Goal: Obtain resource: Download file/media

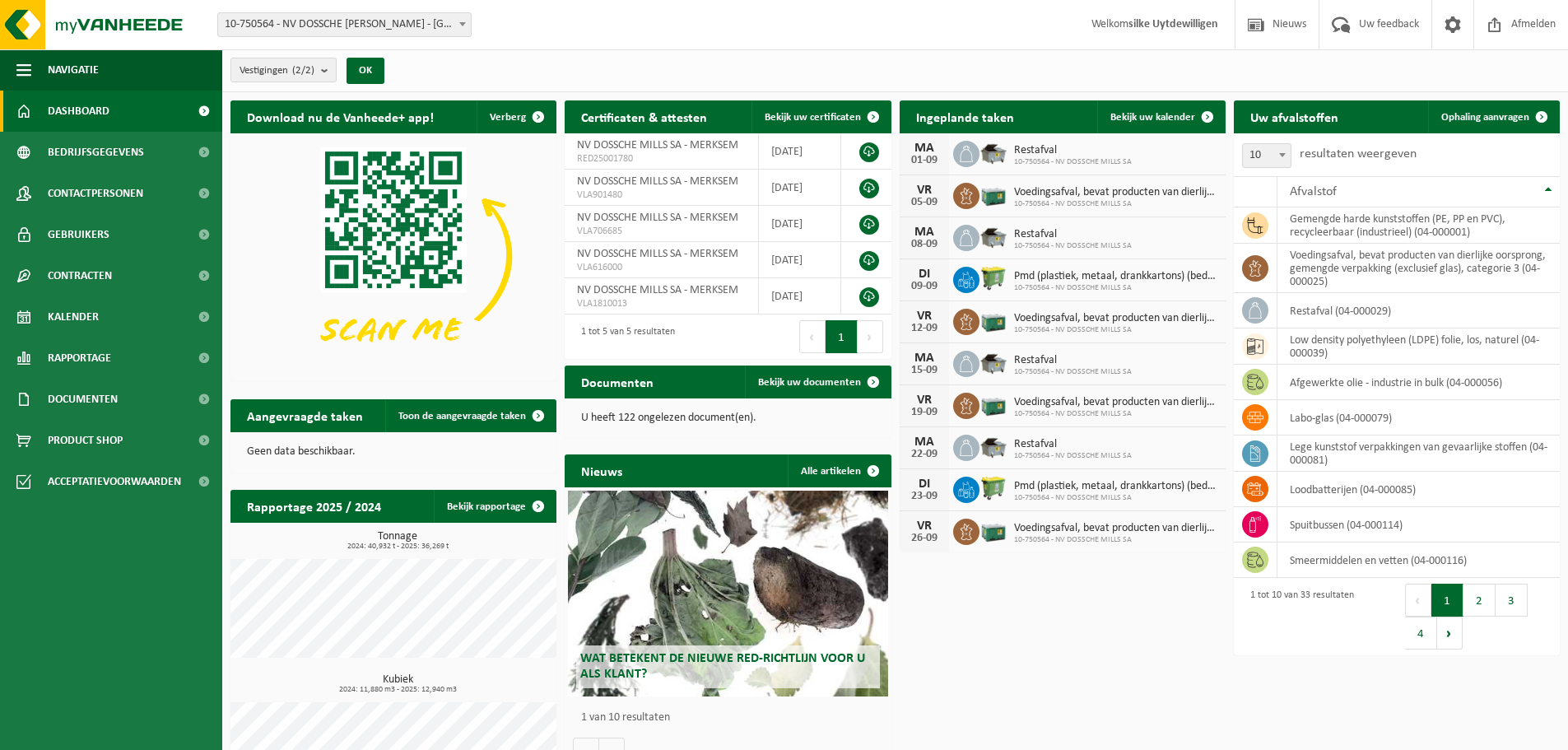
click at [914, 198] on div "05-09" at bounding box center [924, 203] width 33 height 12
click at [1141, 118] on span "Bekijk uw kalender" at bounding box center [1153, 117] width 85 height 11
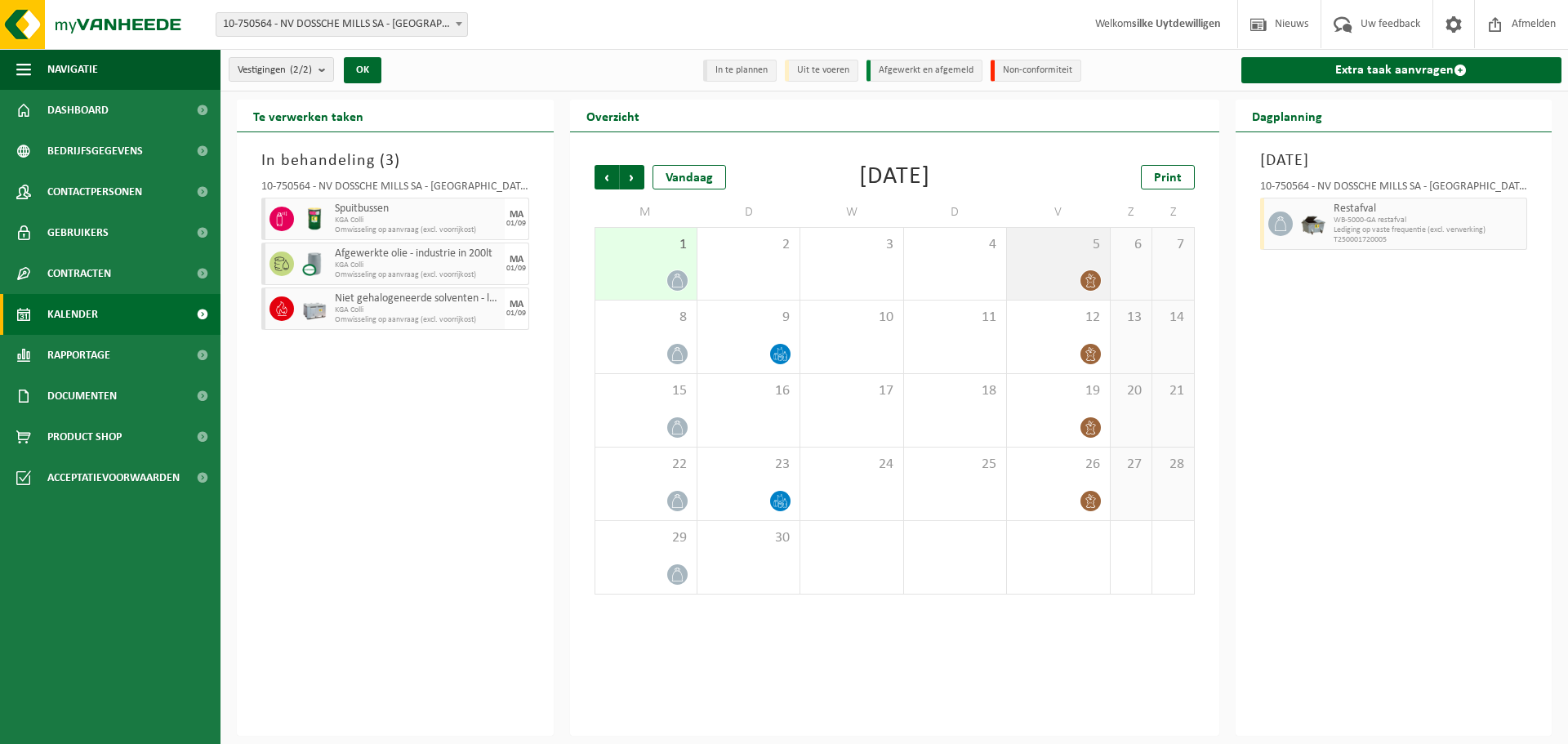
click at [1090, 271] on span at bounding box center [1091, 280] width 20 height 20
click at [1433, 219] on span "Voedingsafval, bevat producten van dierlijke oorsprong, geme" at bounding box center [1416, 221] width 166 height 10
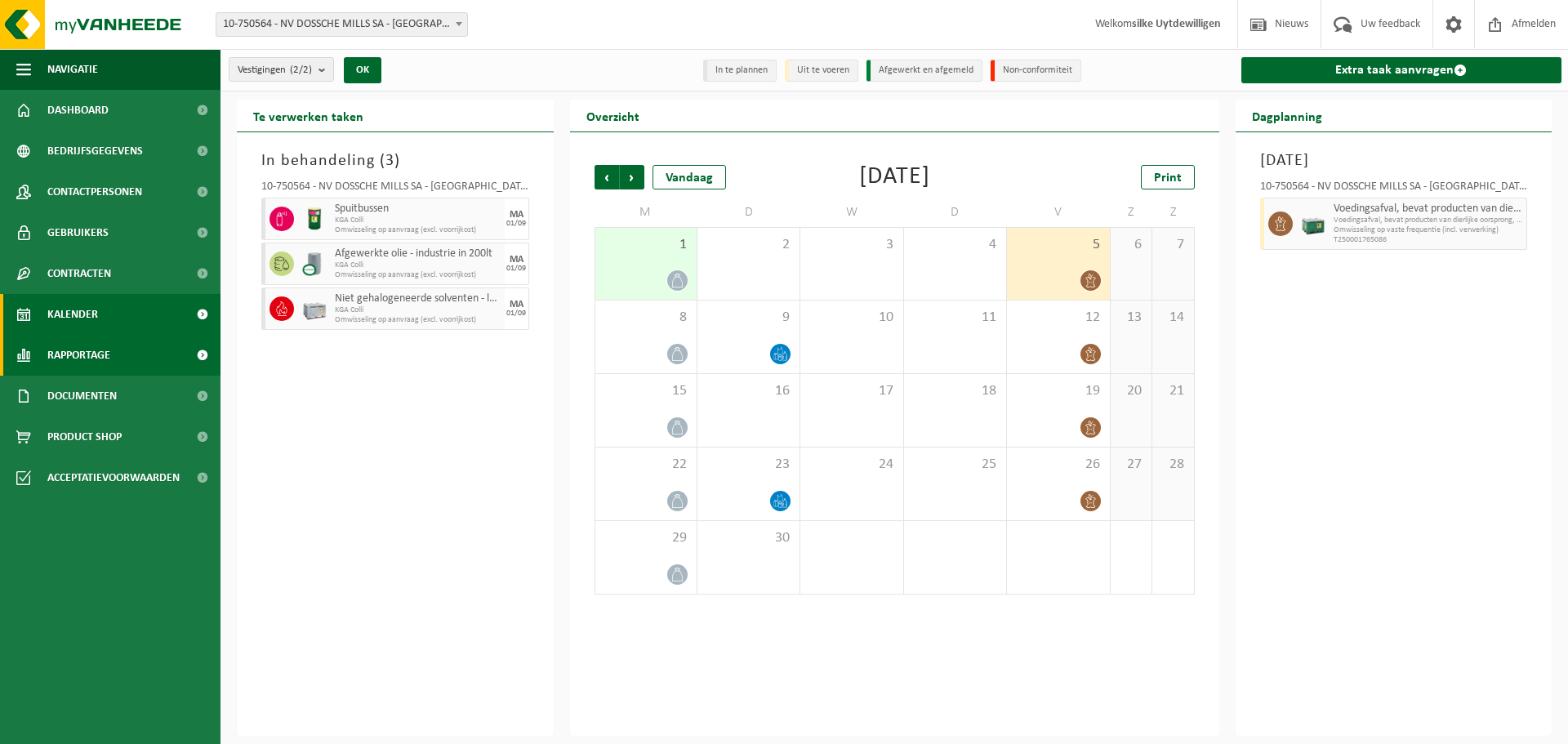
click at [124, 359] on link "Rapportage" at bounding box center [110, 355] width 221 height 41
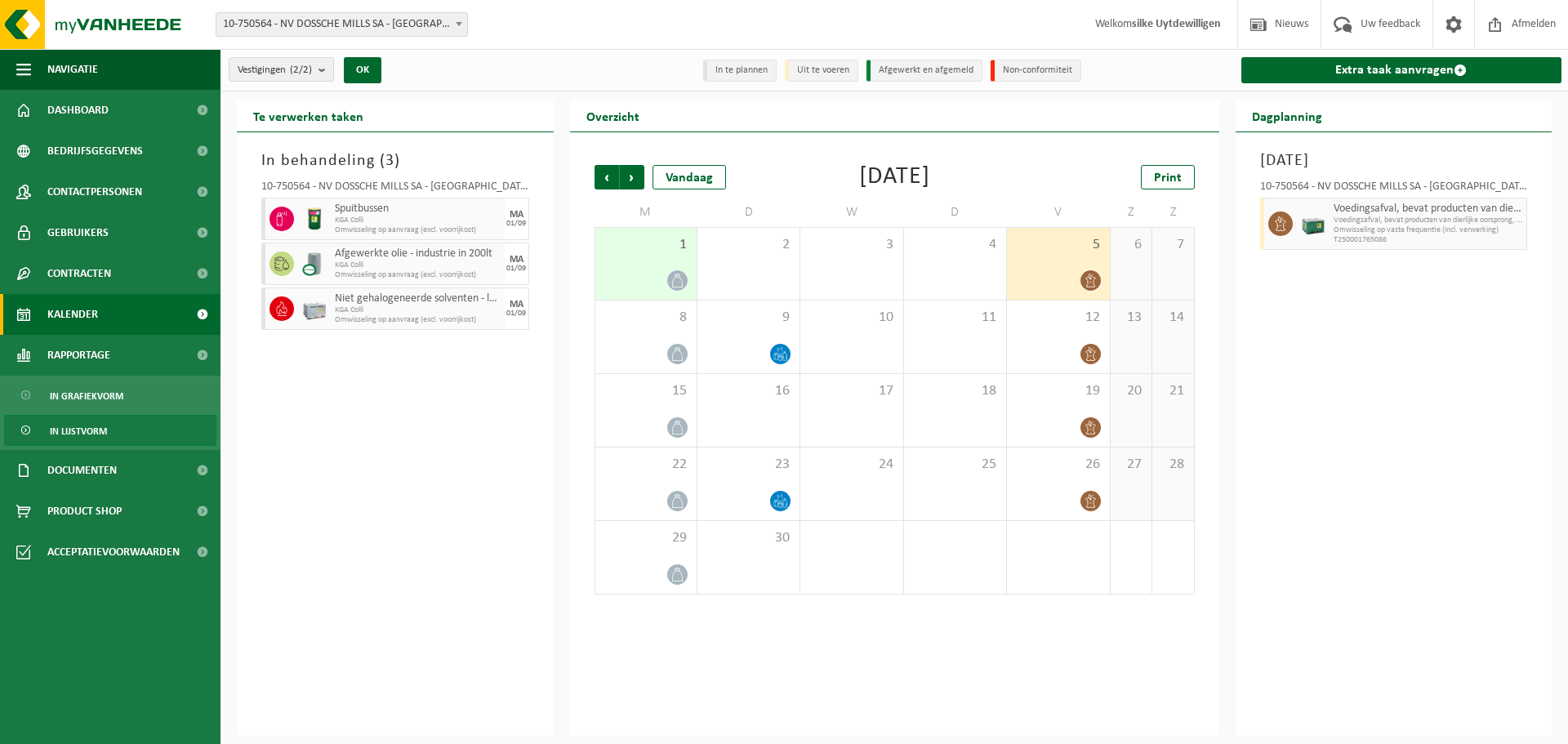
click at [96, 419] on span "In lijstvorm" at bounding box center [78, 431] width 57 height 31
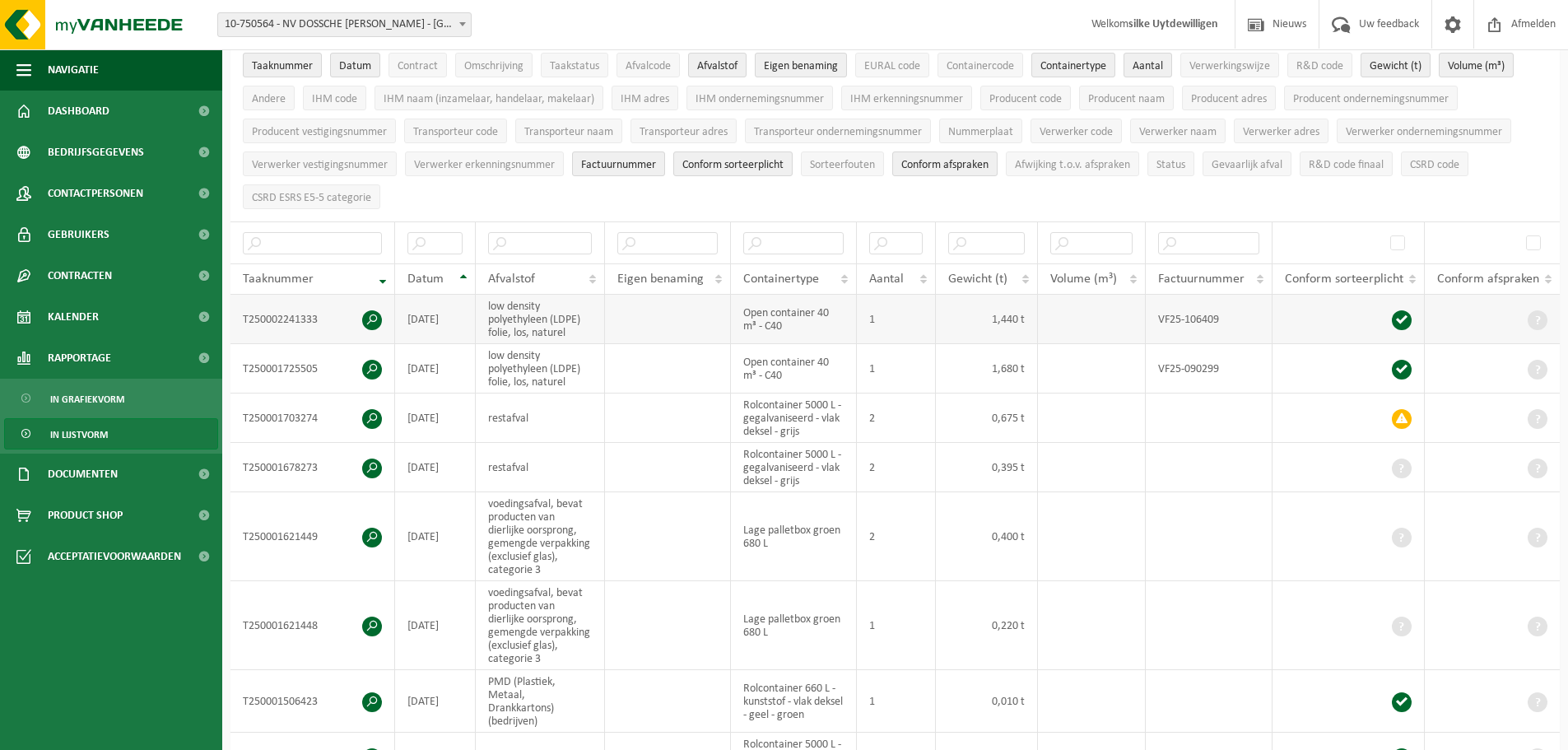
scroll to position [165, 0]
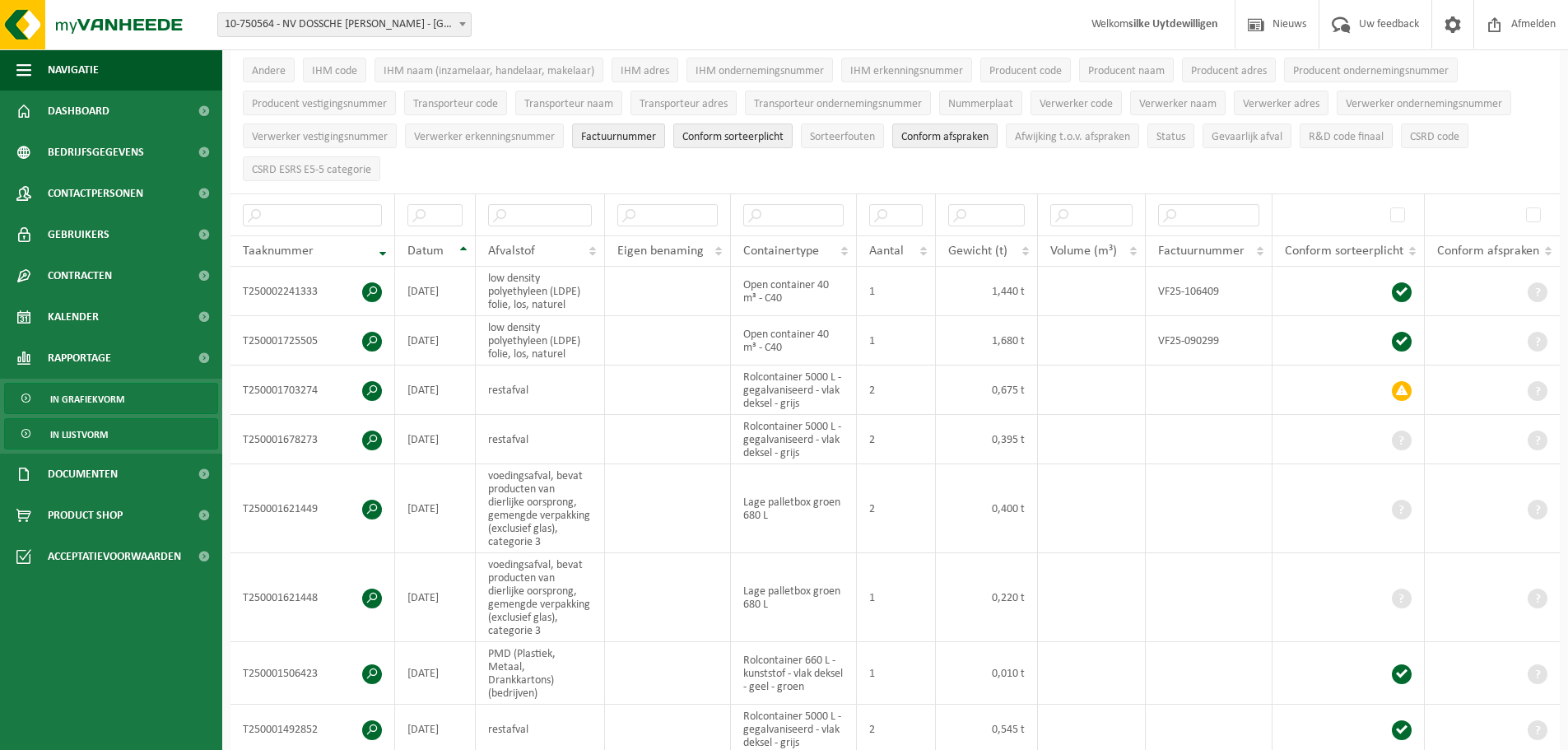
click at [81, 401] on span "In grafiekvorm" at bounding box center [87, 399] width 74 height 31
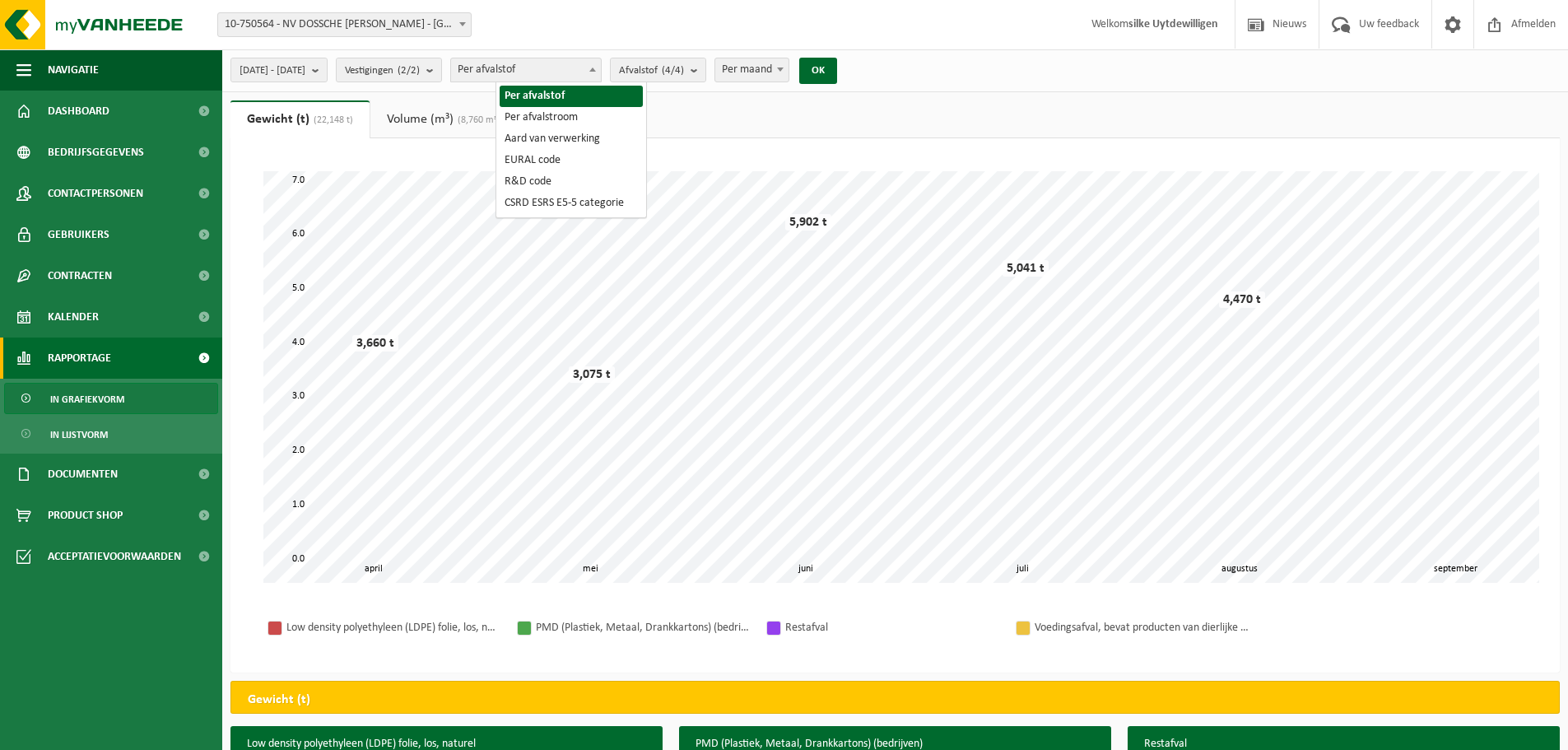
click at [589, 71] on span "Per afvalstof" at bounding box center [526, 70] width 150 height 23
click at [92, 397] on span "In grafiekvorm" at bounding box center [87, 399] width 74 height 31
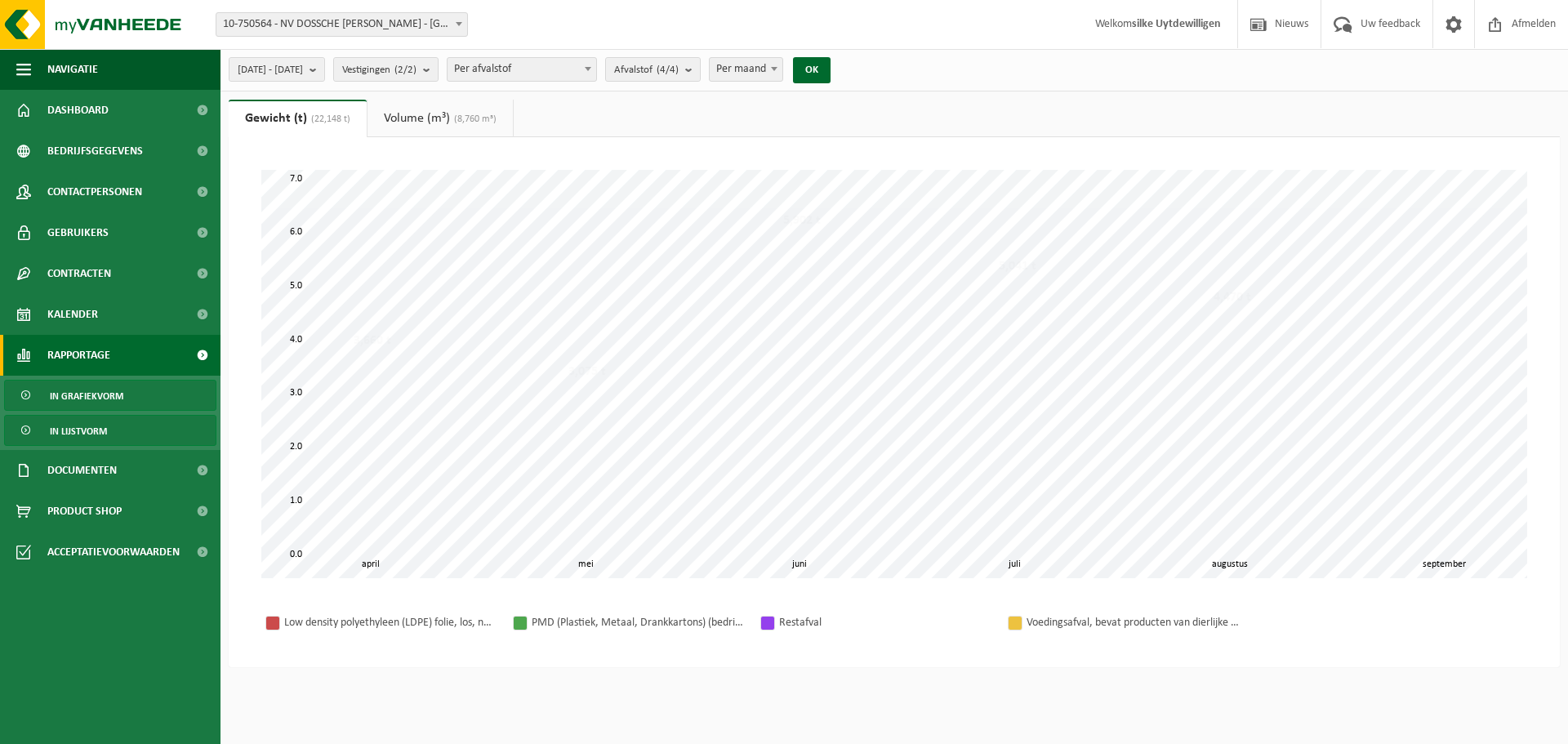
click at [91, 428] on span "In lijstvorm" at bounding box center [78, 431] width 57 height 31
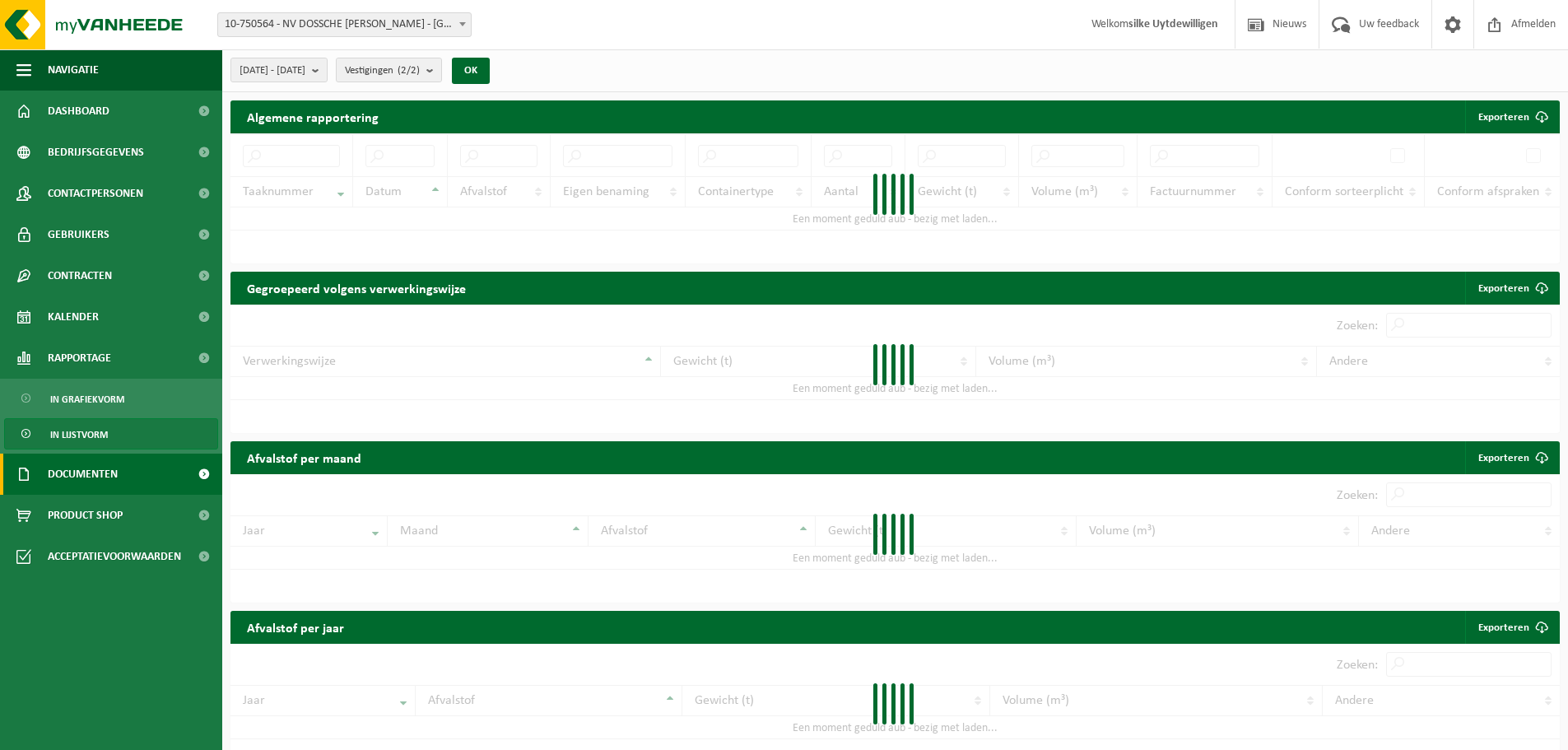
click at [82, 464] on span "Documenten" at bounding box center [82, 474] width 70 height 42
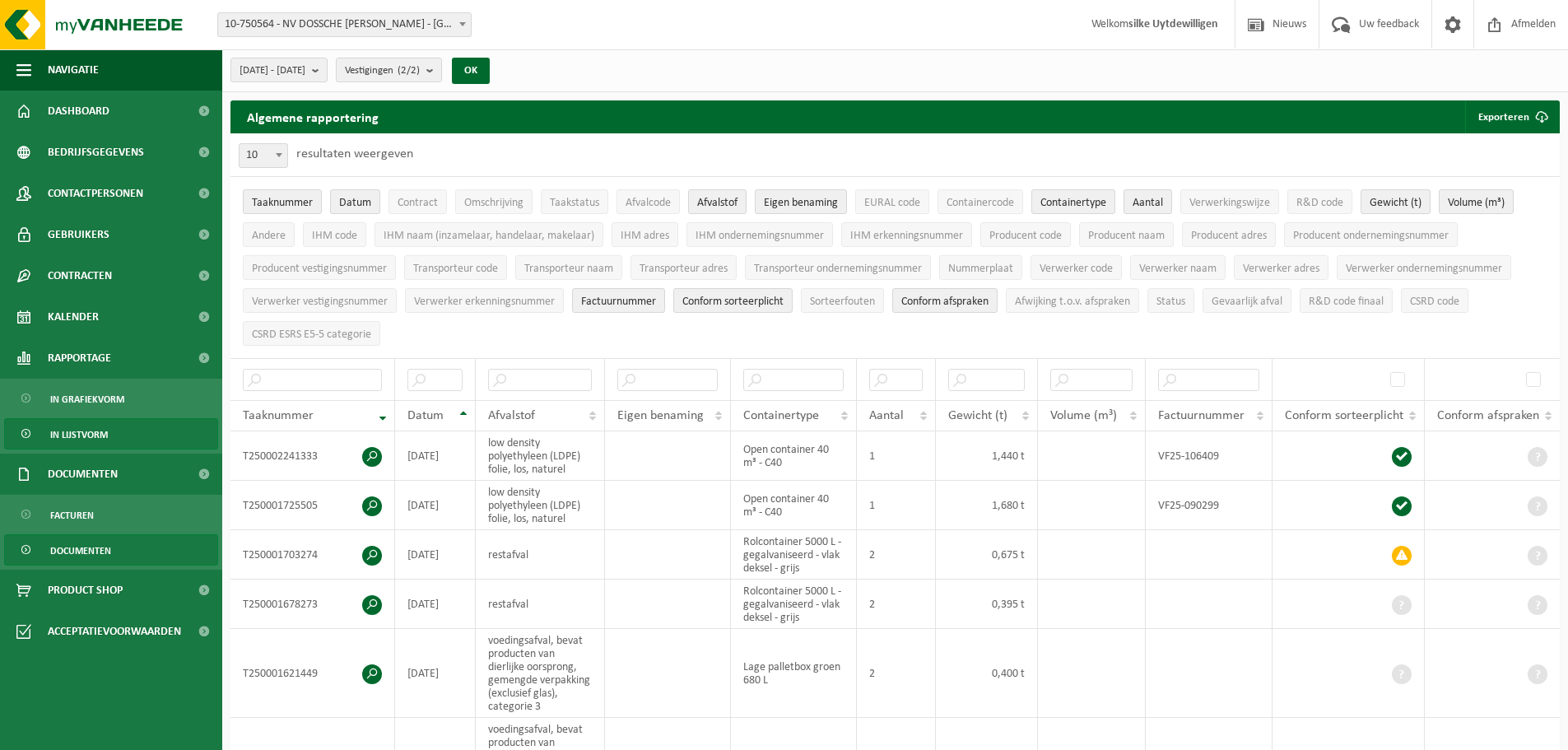
click at [92, 541] on span "Documenten" at bounding box center [81, 551] width 61 height 31
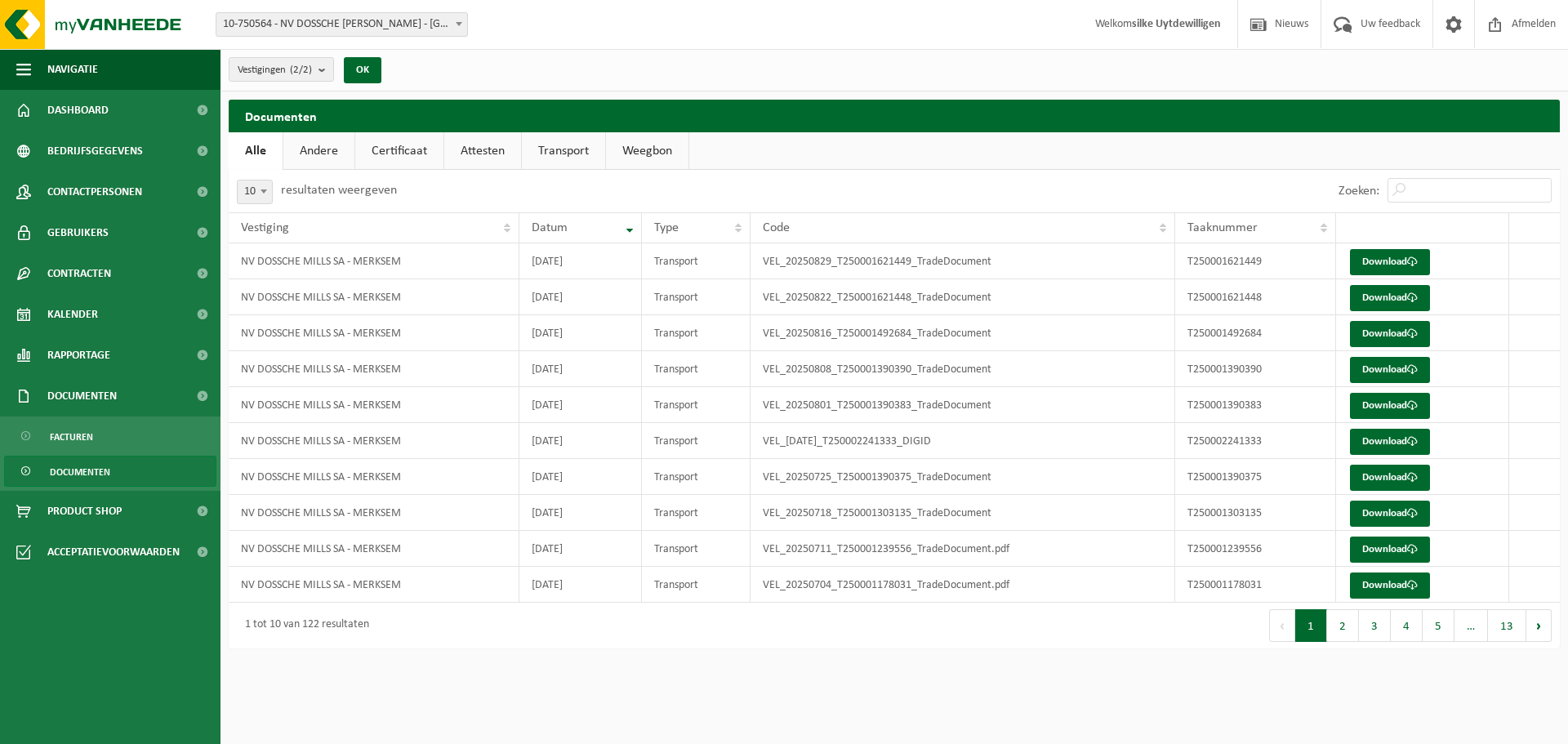
click at [327, 139] on link "Andere" at bounding box center [319, 151] width 71 height 38
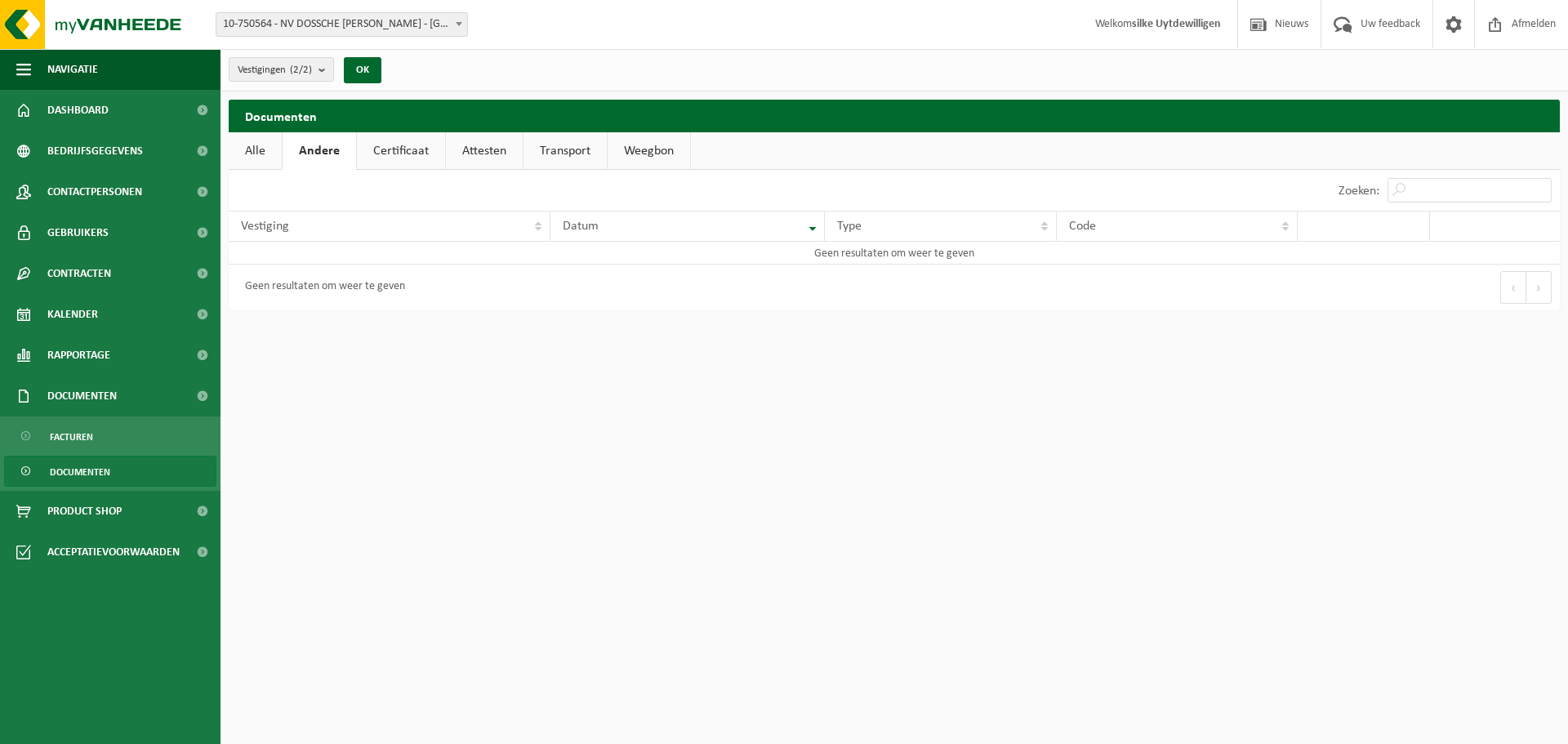
click at [385, 150] on link "Certificaat" at bounding box center [401, 151] width 88 height 38
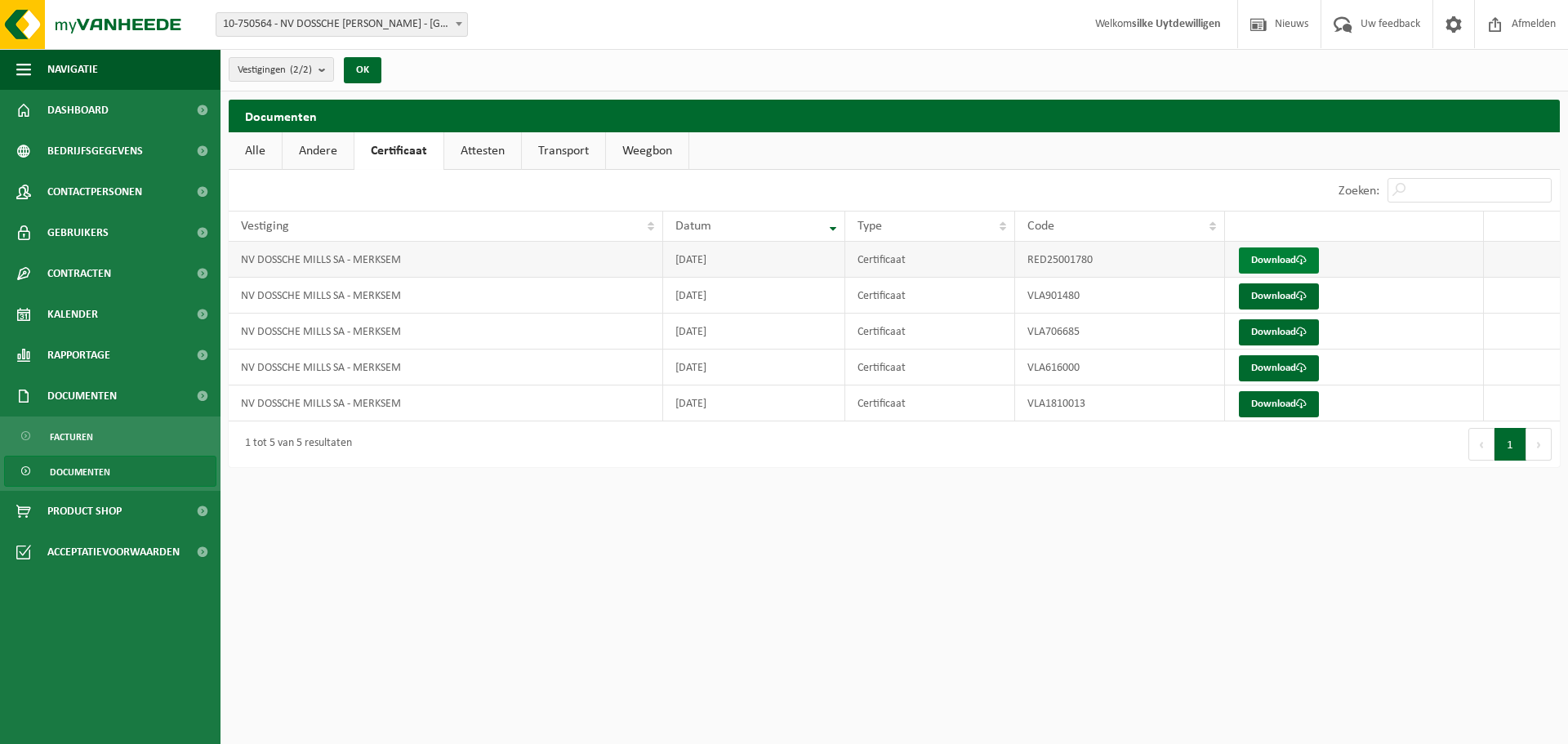
click at [1271, 249] on link "Download" at bounding box center [1278, 260] width 80 height 26
click at [470, 156] on link "Attesten" at bounding box center [482, 151] width 77 height 38
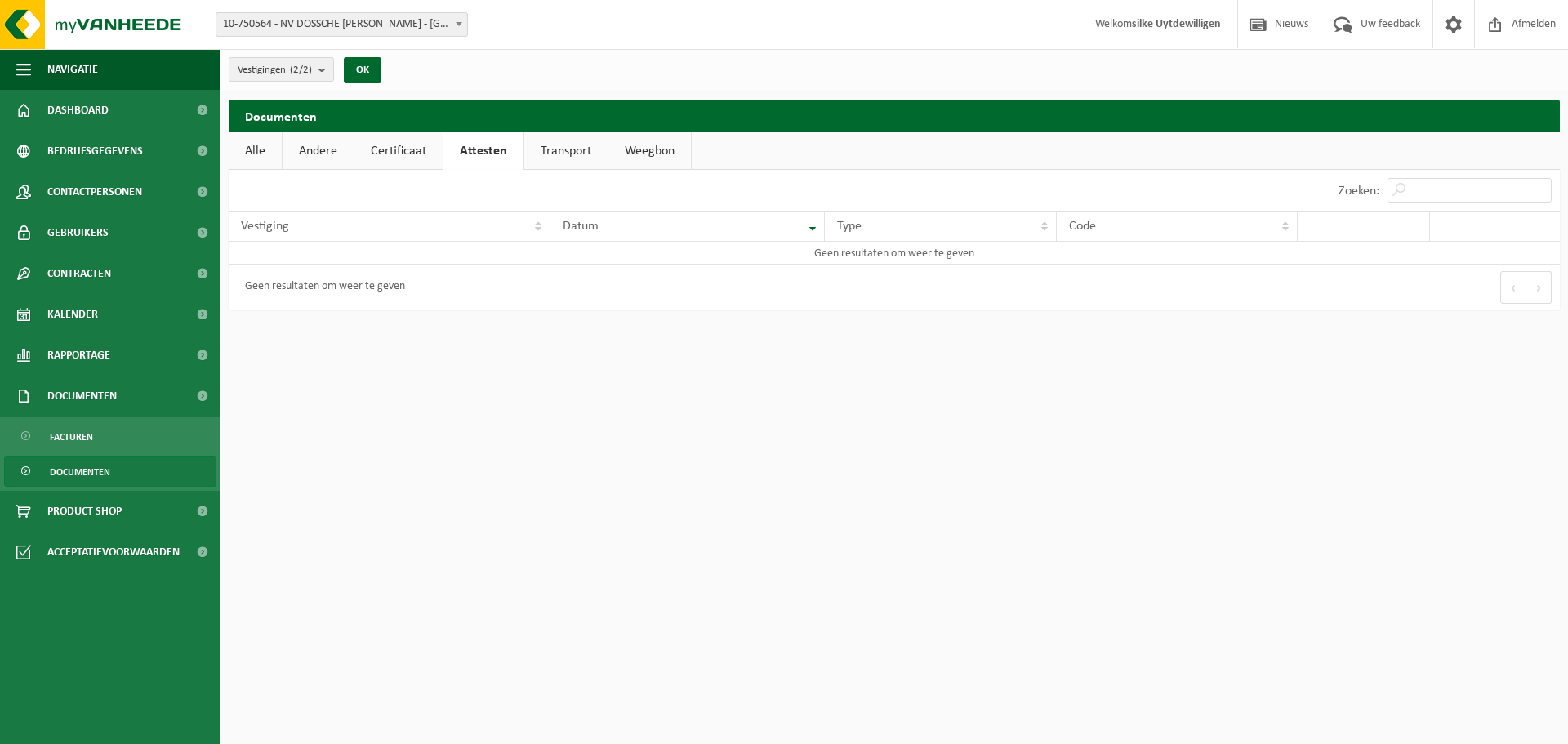
click at [563, 150] on link "Transport" at bounding box center [566, 151] width 83 height 38
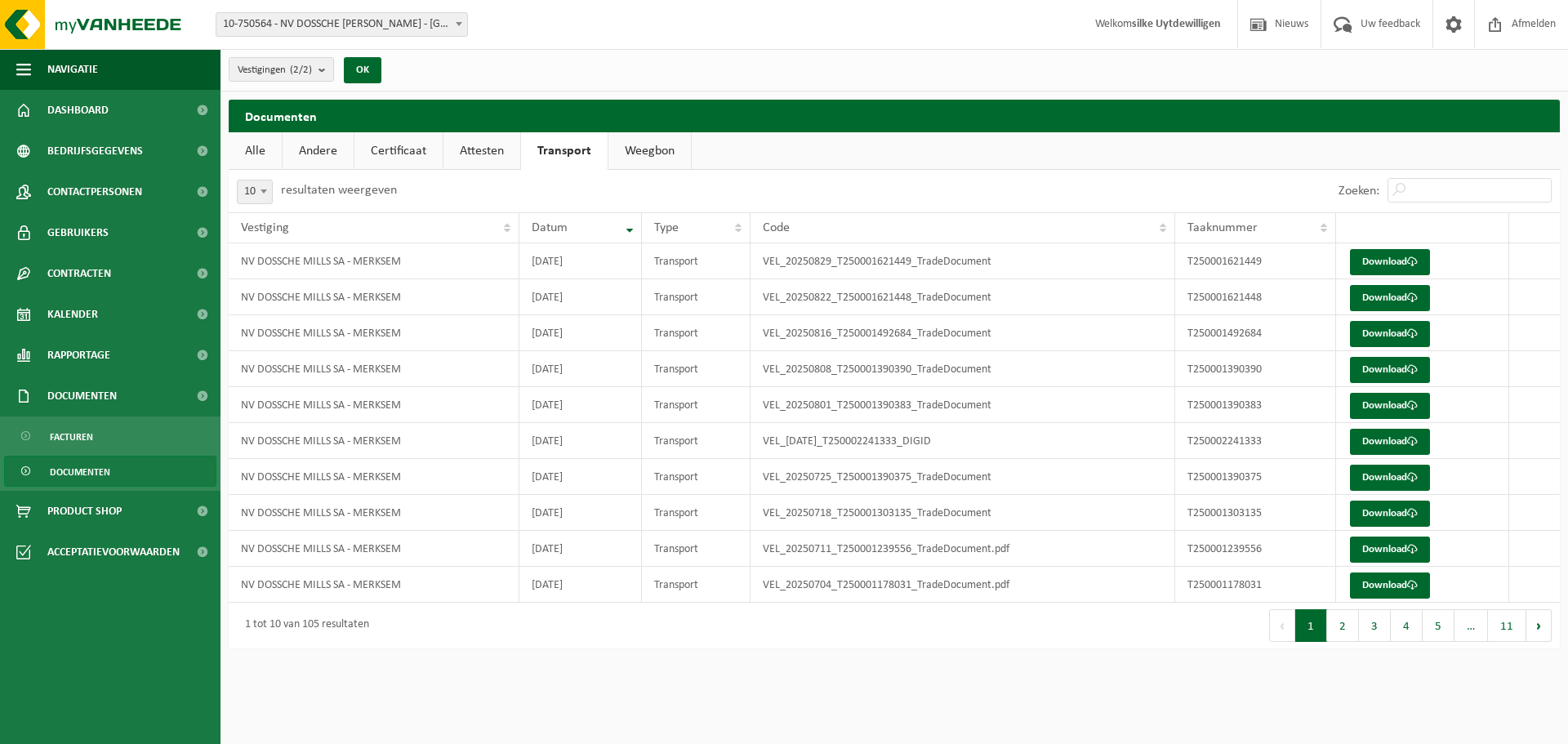
click at [481, 153] on link "Attesten" at bounding box center [481, 151] width 77 height 38
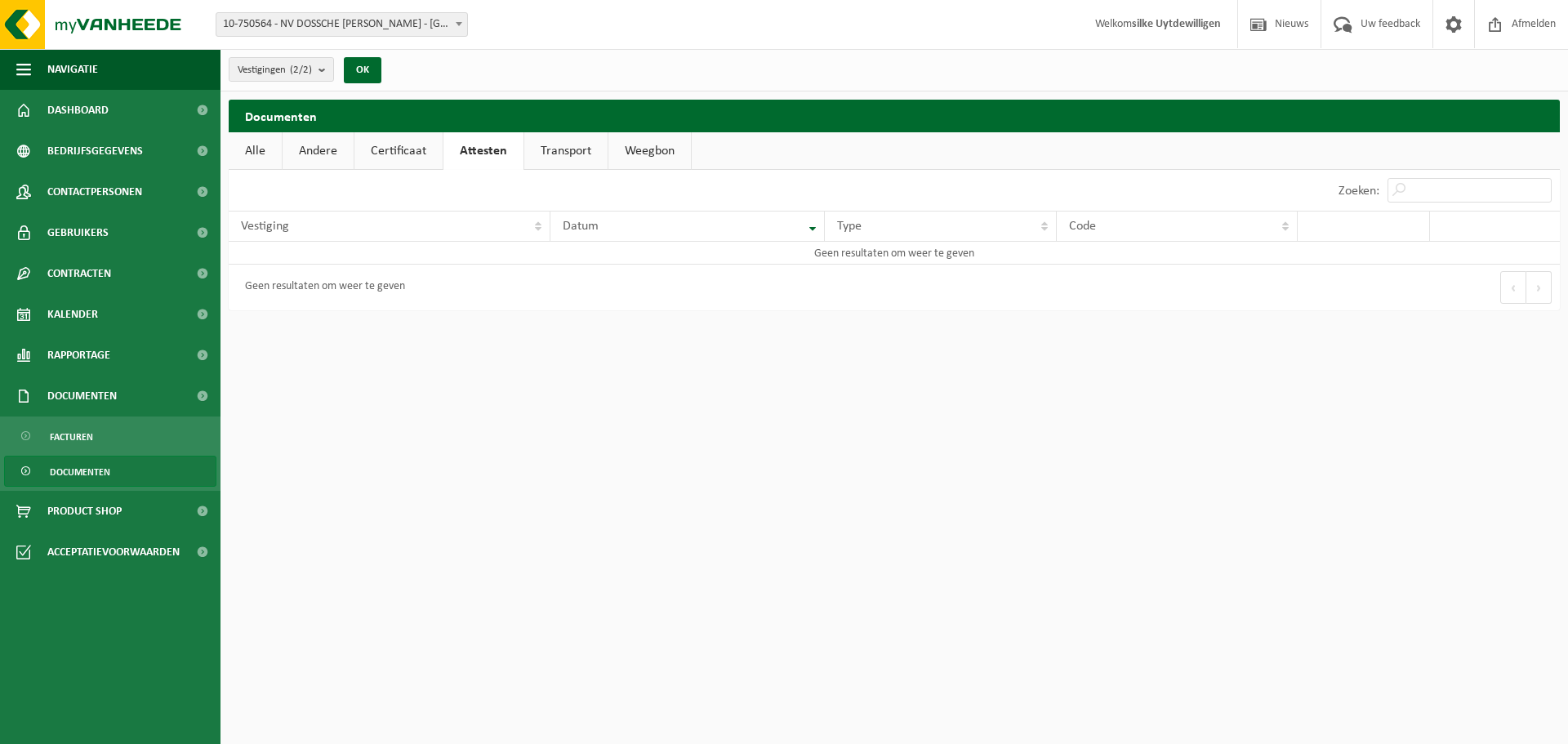
drag, startPoint x: 555, startPoint y: 152, endPoint x: 614, endPoint y: 153, distance: 59.0
click at [557, 152] on link "Transport" at bounding box center [566, 151] width 83 height 38
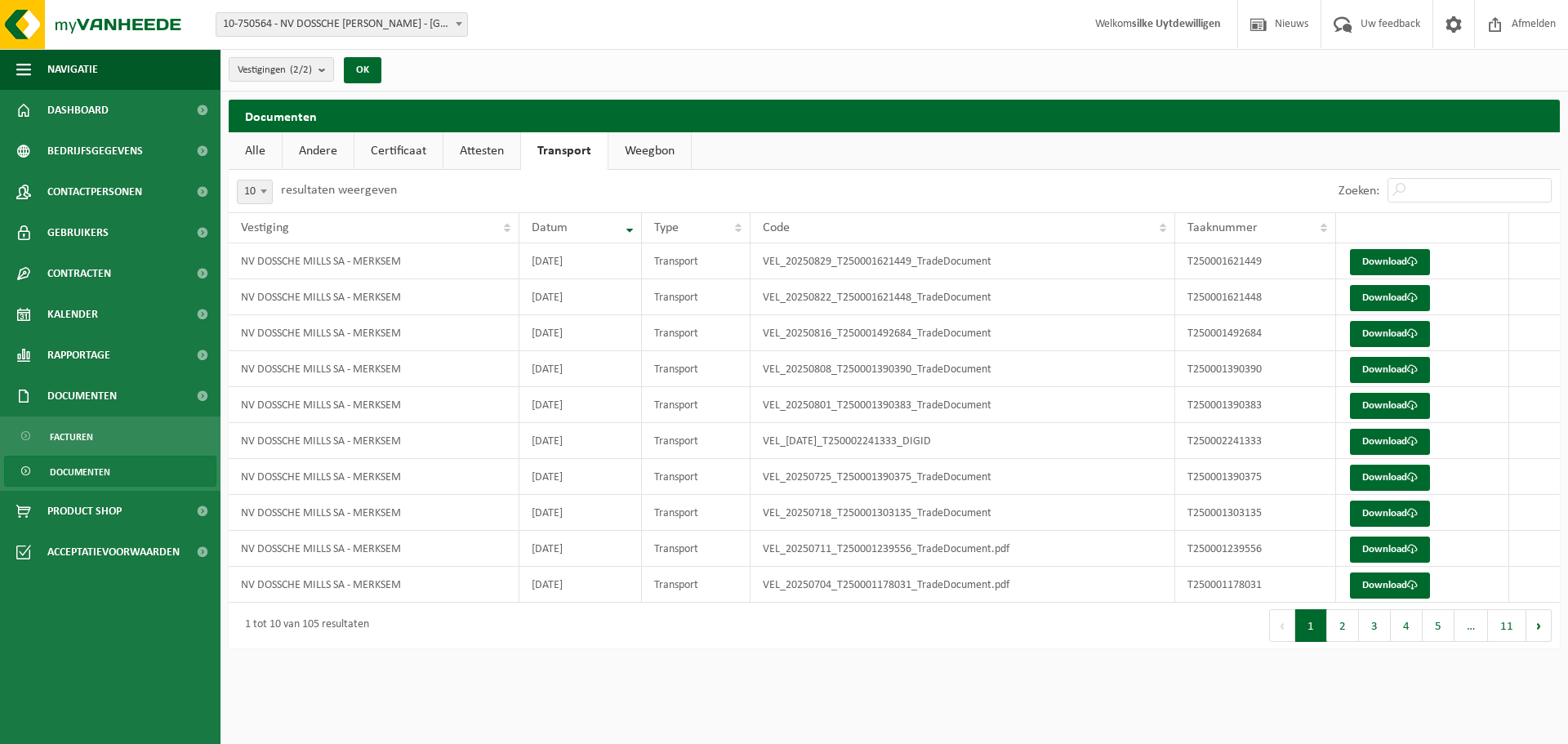
click at [257, 148] on link "Alle" at bounding box center [255, 151] width 53 height 38
click at [73, 152] on span "Bedrijfsgegevens" at bounding box center [95, 151] width 96 height 41
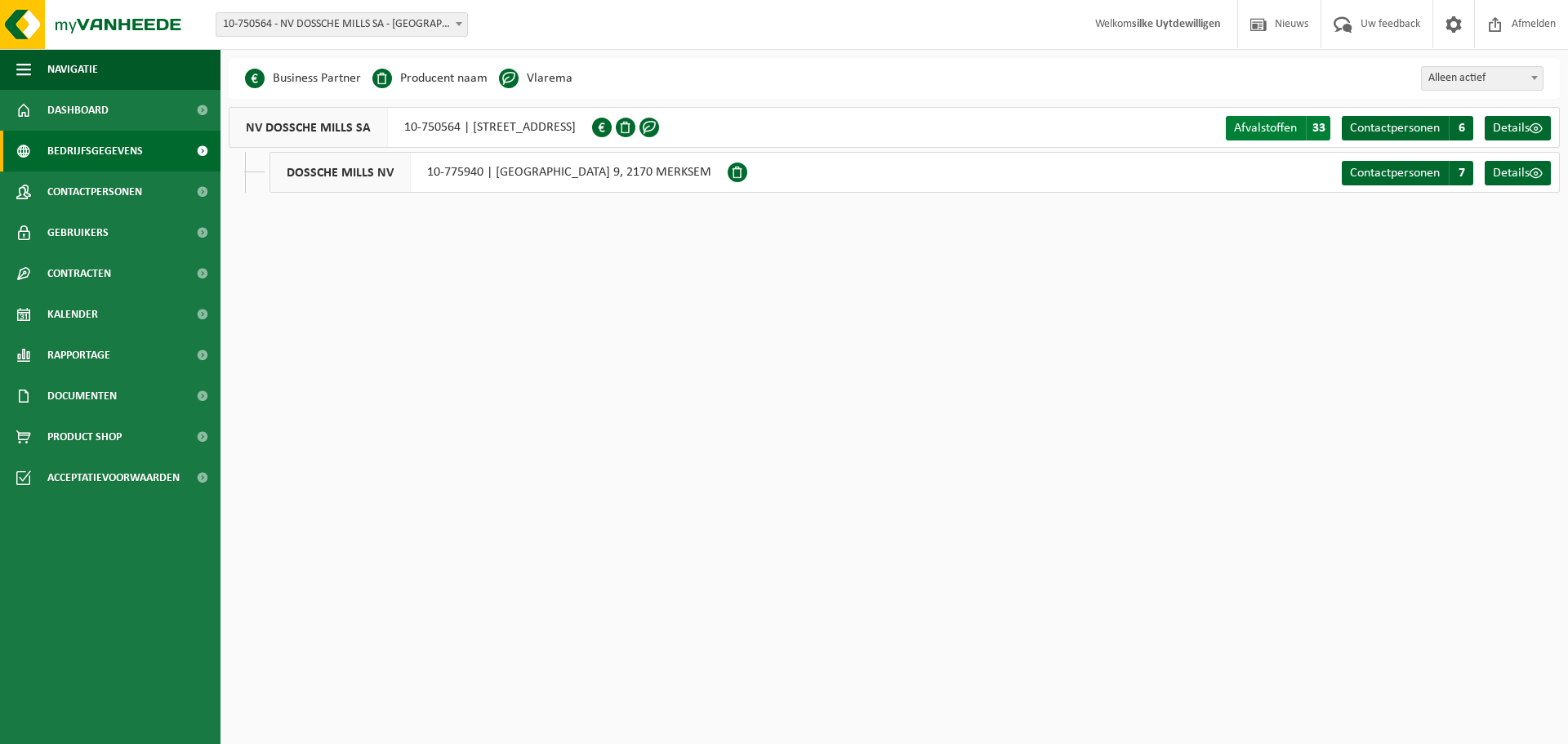
click at [1280, 130] on span "Afvalstoffen" at bounding box center [1265, 129] width 63 height 13
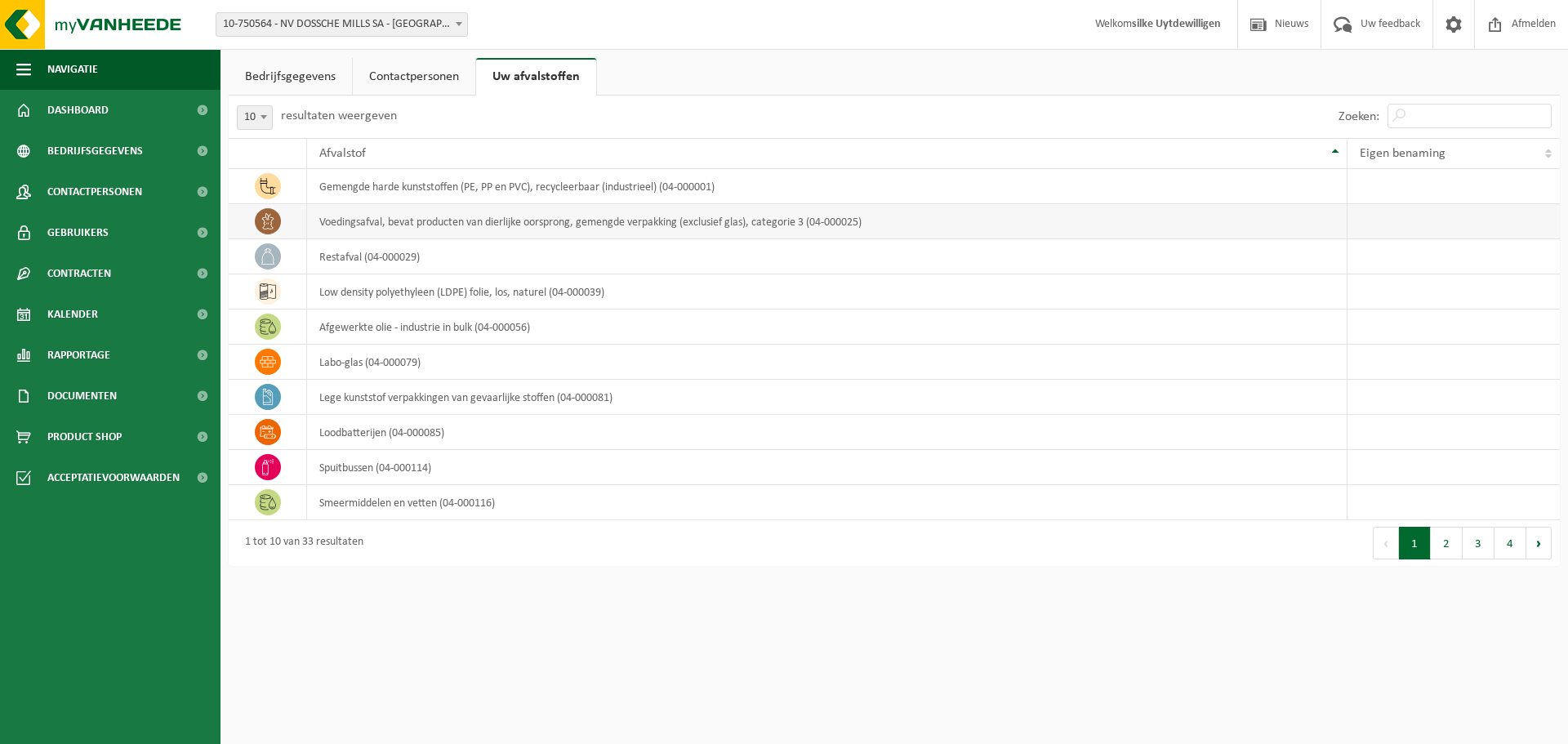
click at [391, 218] on td "voedingsafval, bevat producten van dierlijke oorsprong, gemengde verpakking (ex…" at bounding box center [827, 222] width 1040 height 35
click at [1205, 218] on td "voedingsafval, bevat producten van dierlijke oorsprong, gemengde verpakking (ex…" at bounding box center [827, 222] width 1040 height 35
click at [662, 221] on td "voedingsafval, bevat producten van dierlijke oorsprong, gemengde verpakking (ex…" at bounding box center [827, 222] width 1040 height 35
click at [263, 221] on icon at bounding box center [267, 221] width 13 height 16
click at [348, 223] on td "voedingsafval, bevat producten van dierlijke oorsprong, gemengde verpakking (ex…" at bounding box center [827, 222] width 1040 height 35
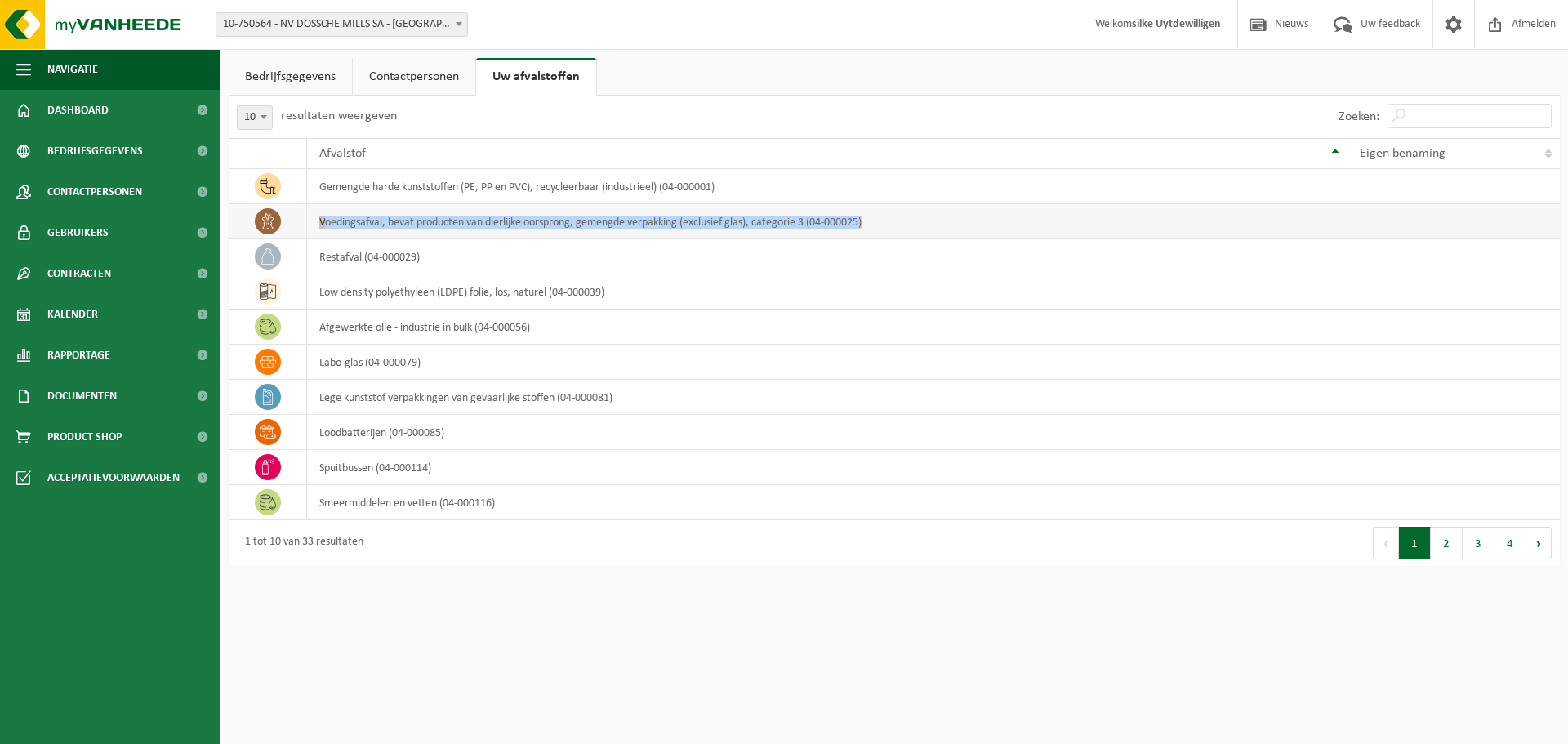
drag, startPoint x: 756, startPoint y: 234, endPoint x: 261, endPoint y: 219, distance: 495.2
click at [240, 213] on tr "voedingsafval, bevat producten van dierlijke oorsprong, gemengde verpakking (ex…" at bounding box center [894, 222] width 1331 height 35
click at [363, 235] on td "voedingsafval, bevat producten van dierlijke oorsprong, gemengde verpakking (ex…" at bounding box center [827, 222] width 1040 height 35
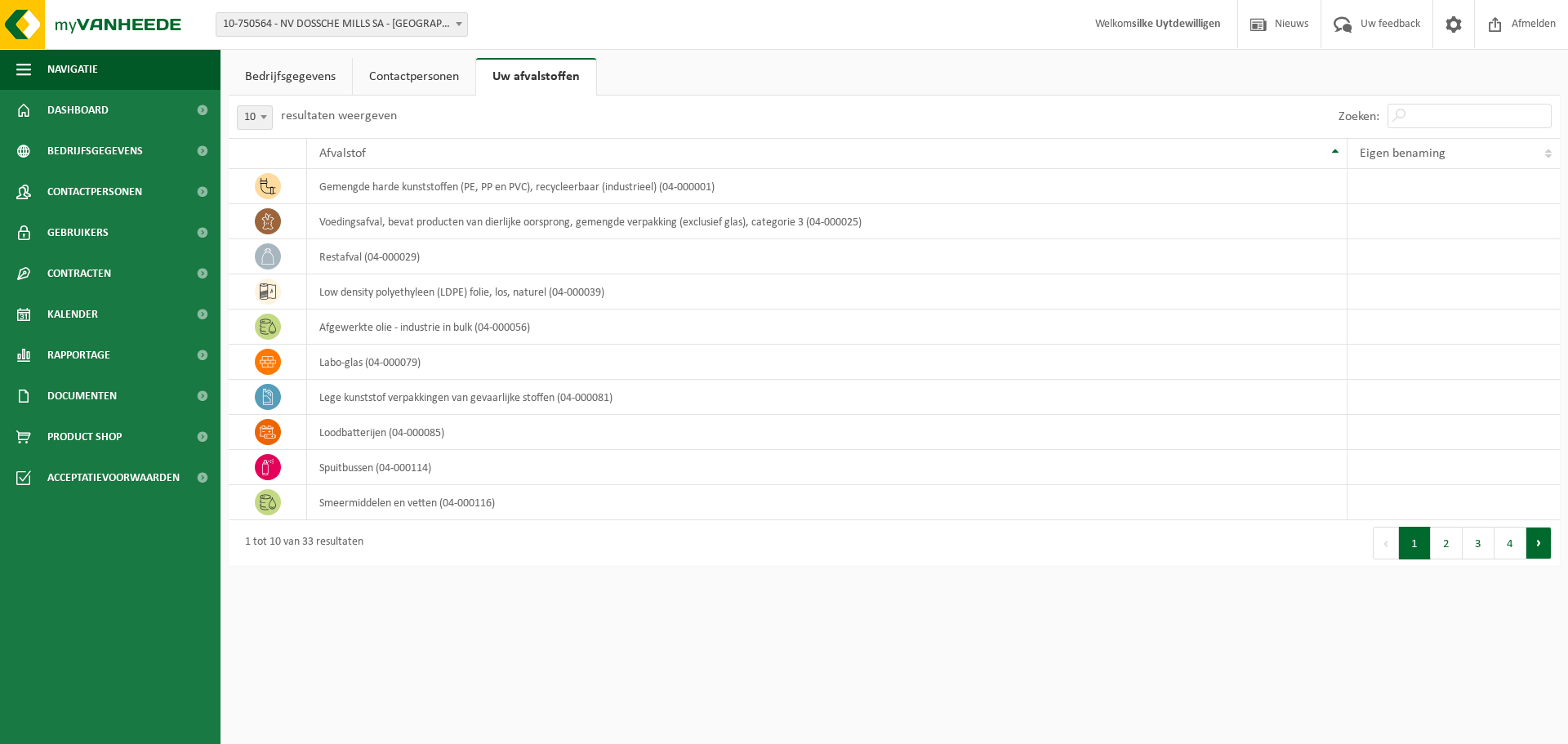
click at [1537, 546] on button "Volgende" at bounding box center [1539, 543] width 25 height 33
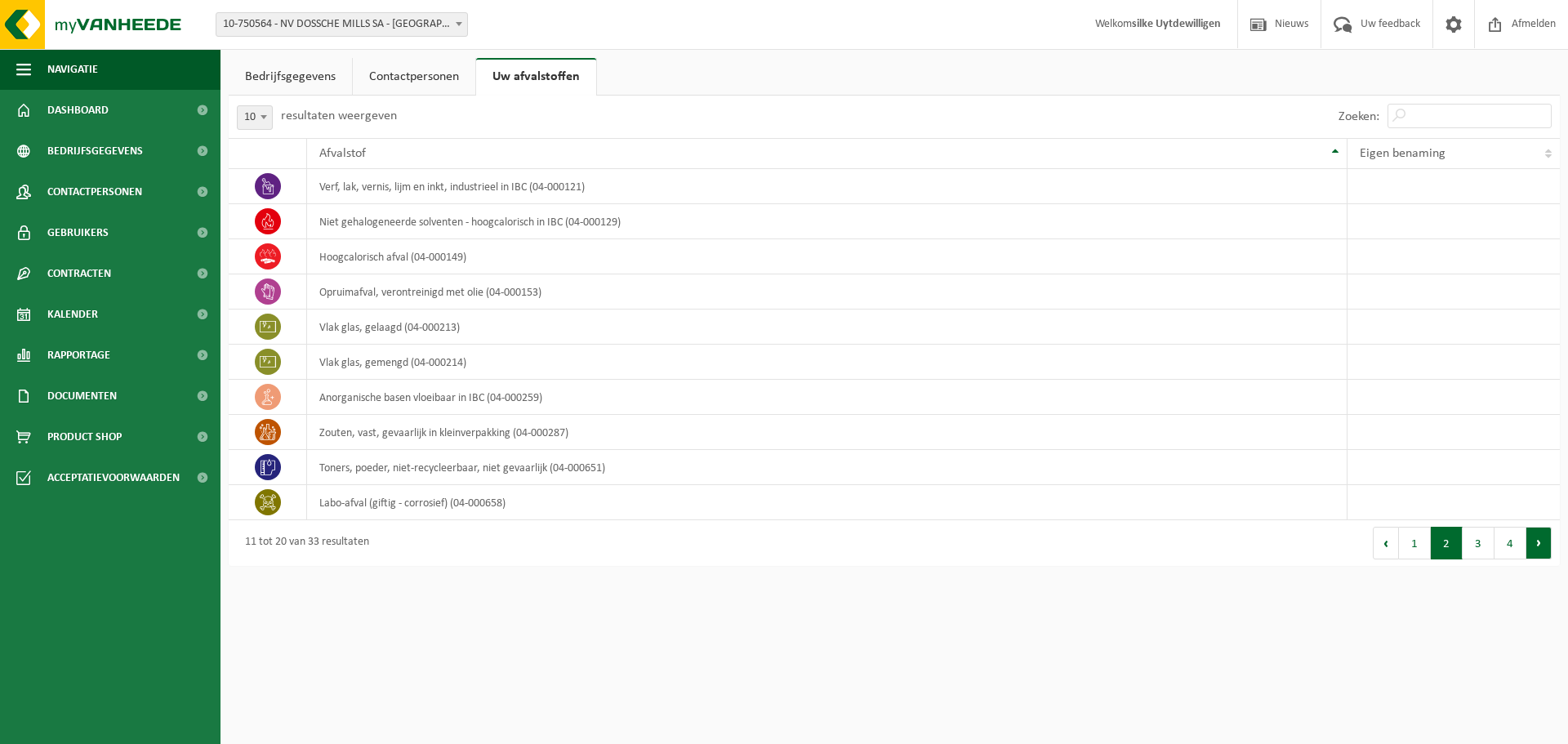
click at [1536, 548] on button "Volgende" at bounding box center [1539, 543] width 25 height 33
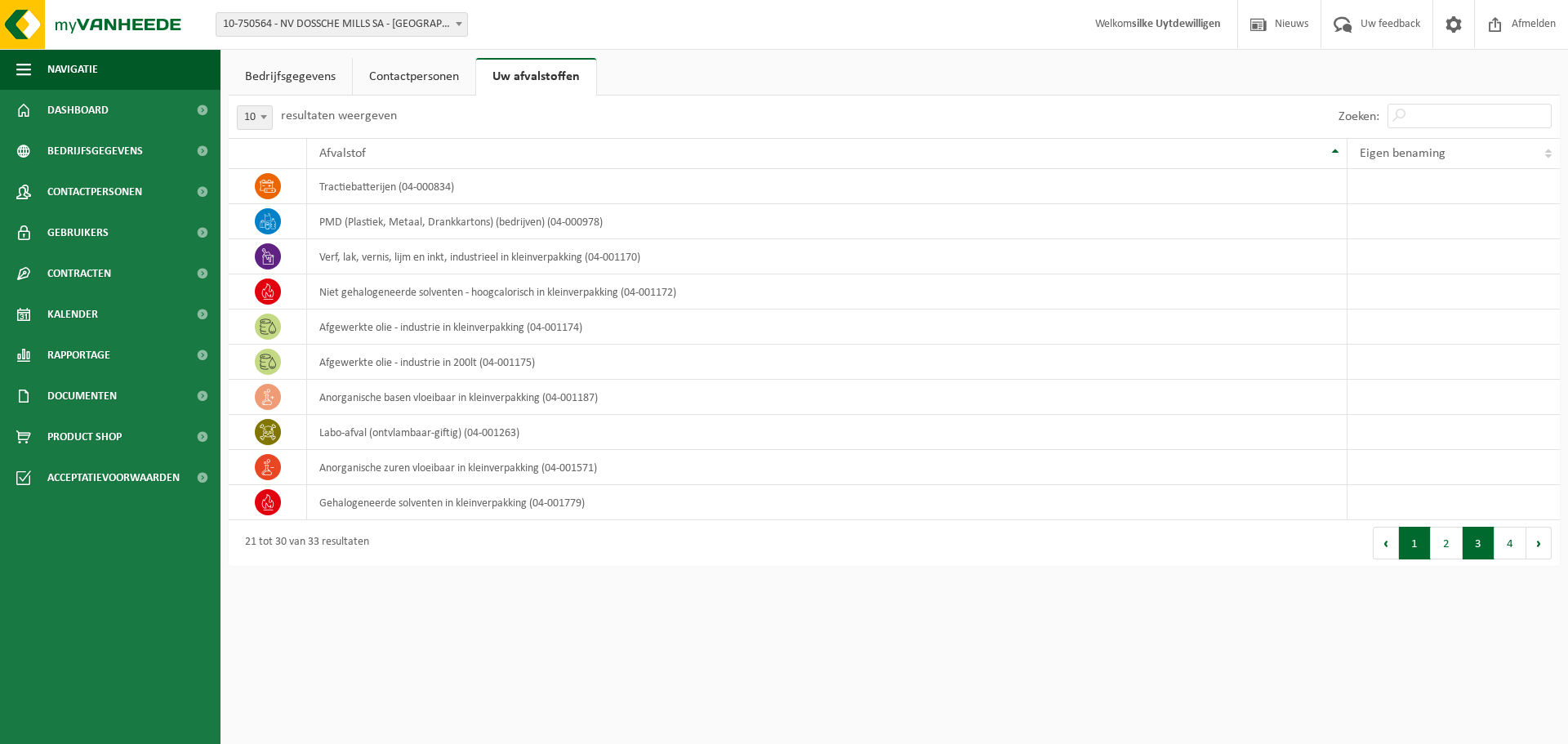
click at [1422, 545] on button "1" at bounding box center [1415, 543] width 32 height 33
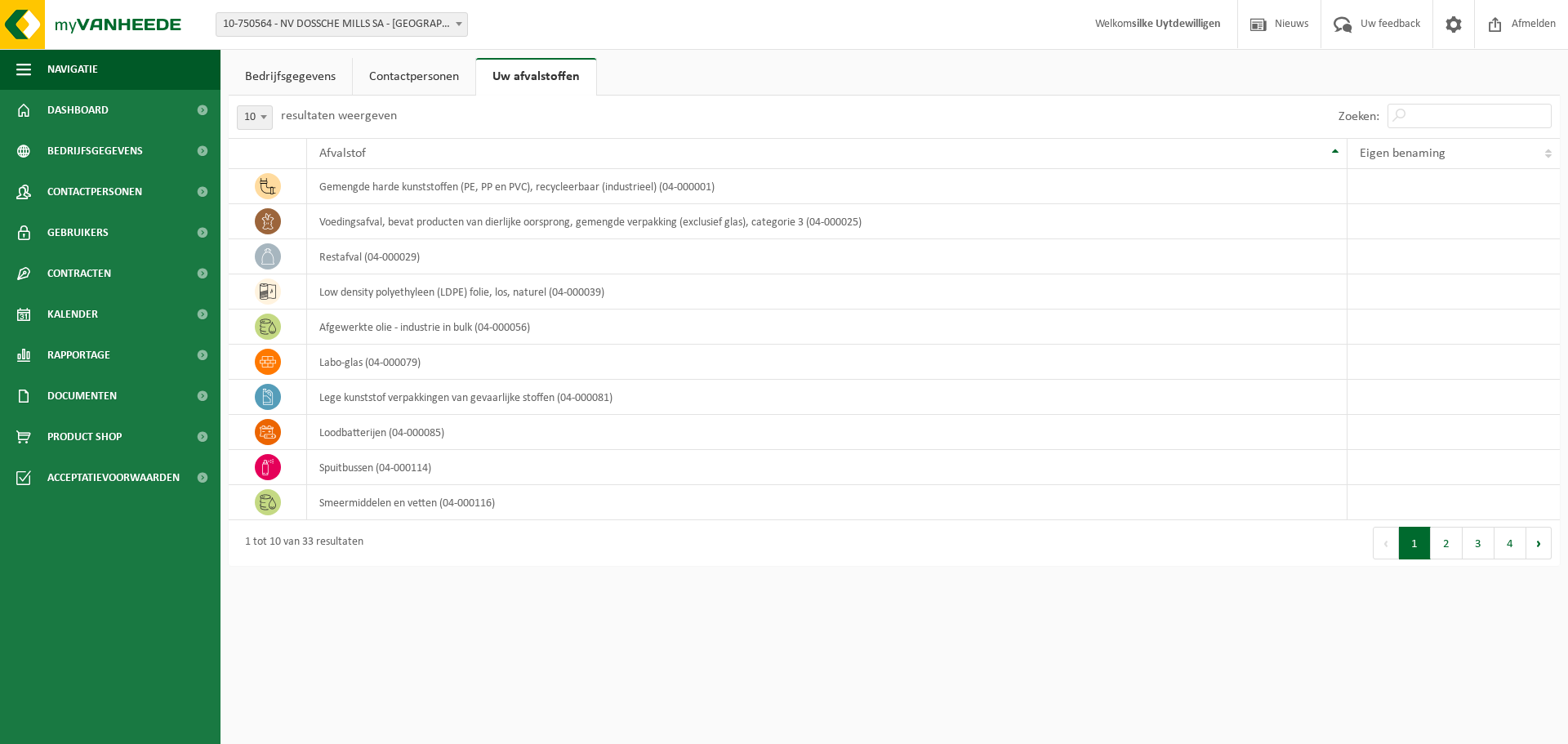
click at [564, 631] on html "Vestiging: 10-750564 - NV DOSSCHE MILLS SA - MERKSEM 10-775940 - DOSSCHE MILLS …" at bounding box center [784, 372] width 1568 height 744
click at [1280, 25] on span "Nieuws" at bounding box center [1291, 24] width 41 height 48
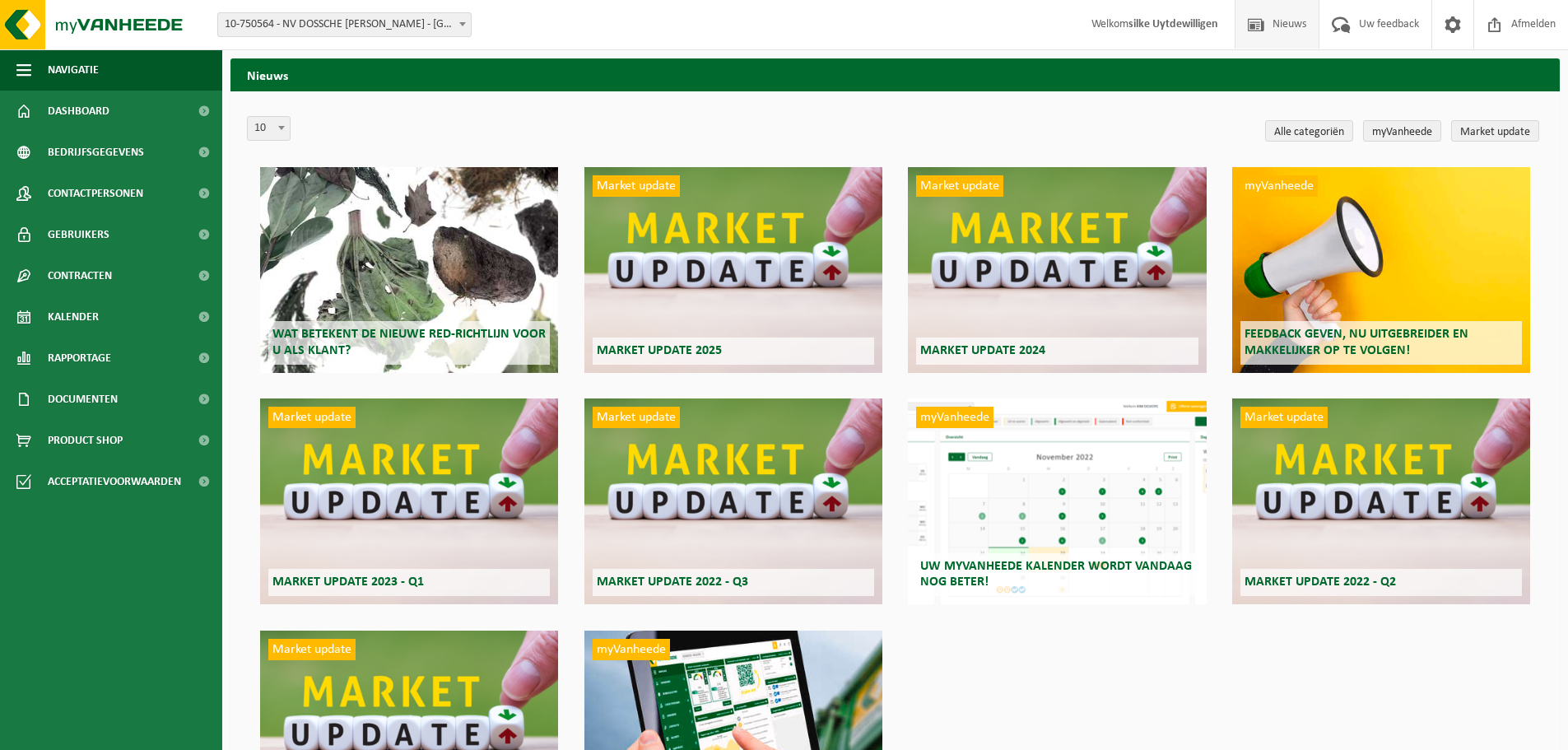
click at [1173, 21] on strong "silke Uytdewilligen" at bounding box center [1173, 24] width 90 height 13
click at [114, 321] on link "Kalender" at bounding box center [111, 316] width 222 height 42
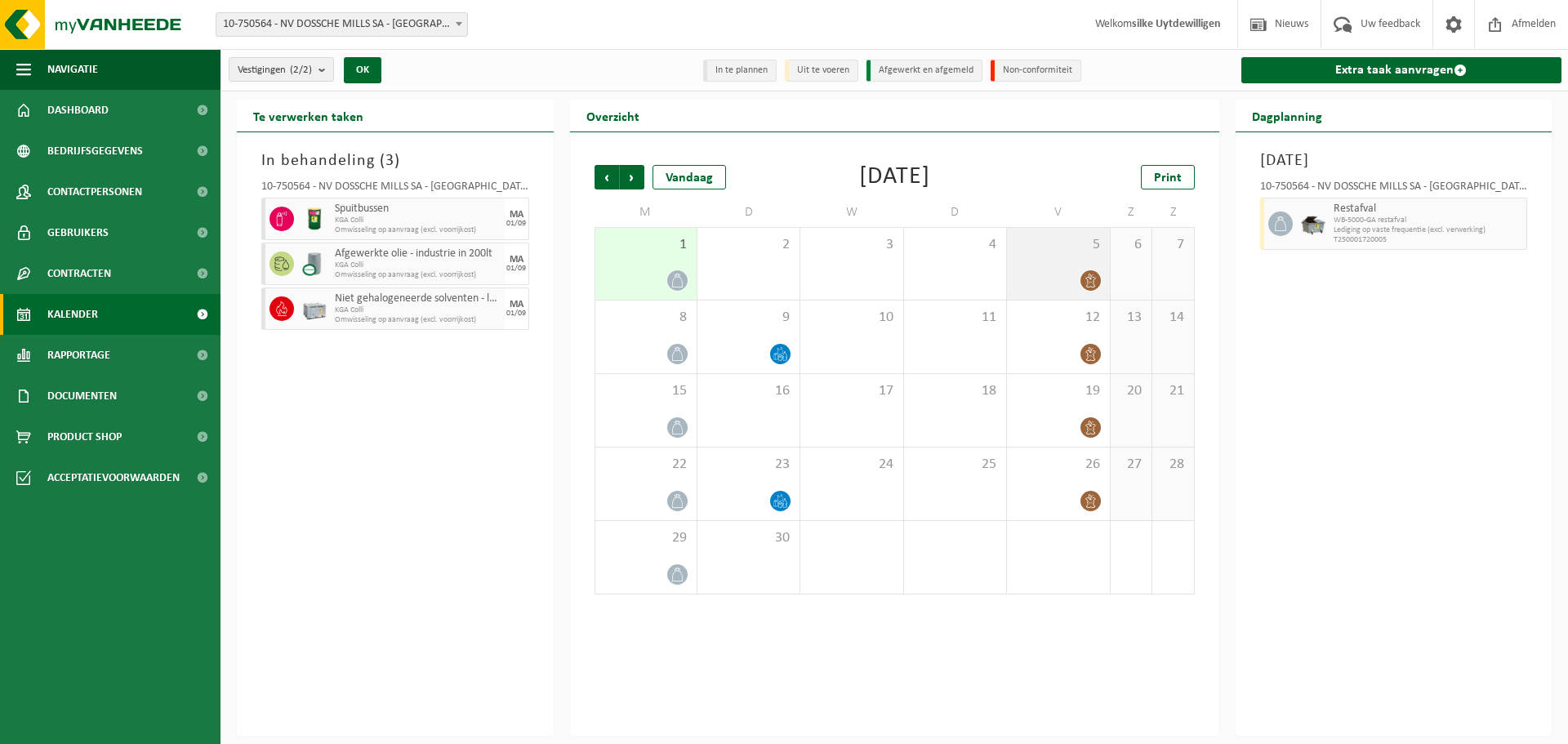
click at [1099, 280] on span at bounding box center [1091, 280] width 20 height 20
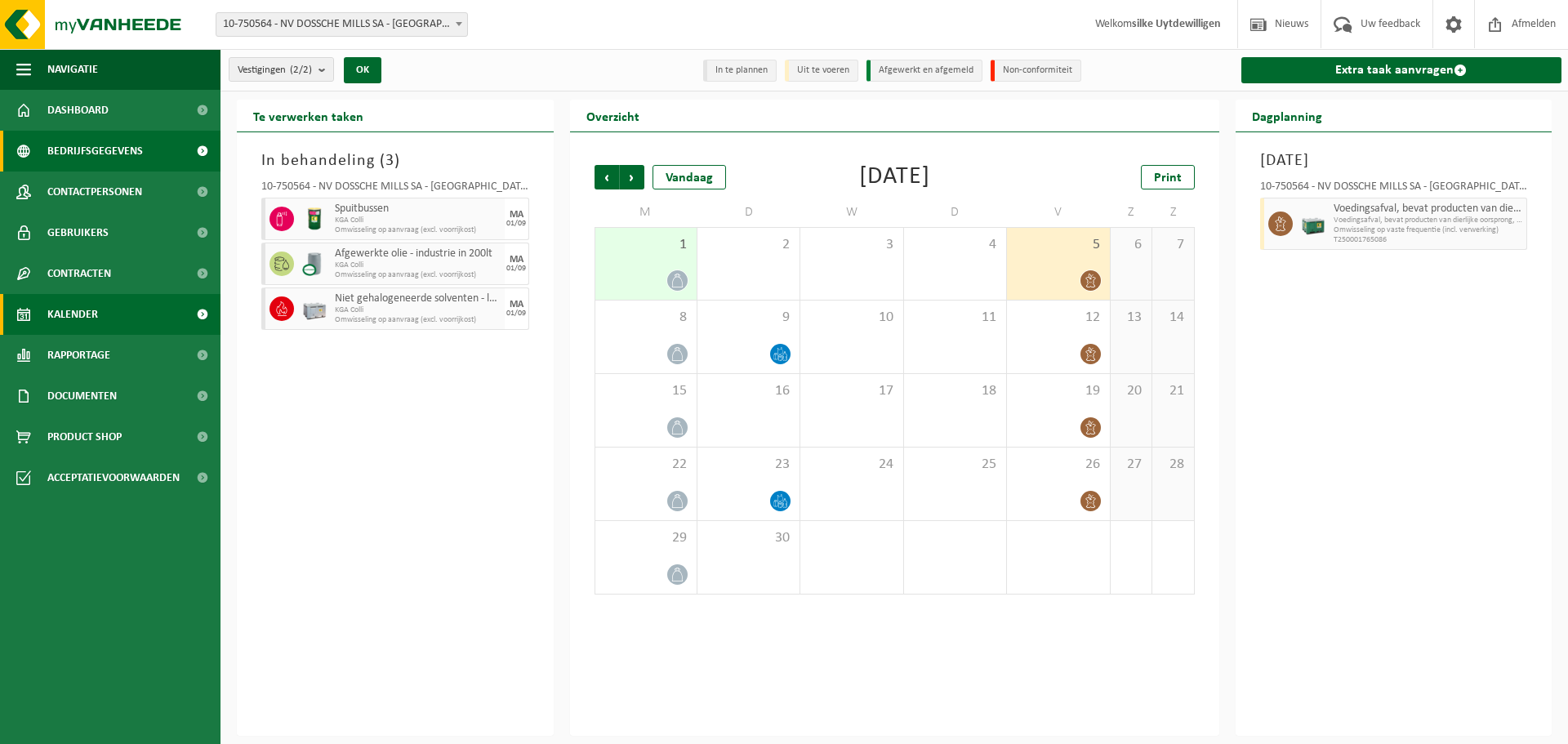
click at [99, 151] on span "Bedrijfsgegevens" at bounding box center [95, 151] width 96 height 41
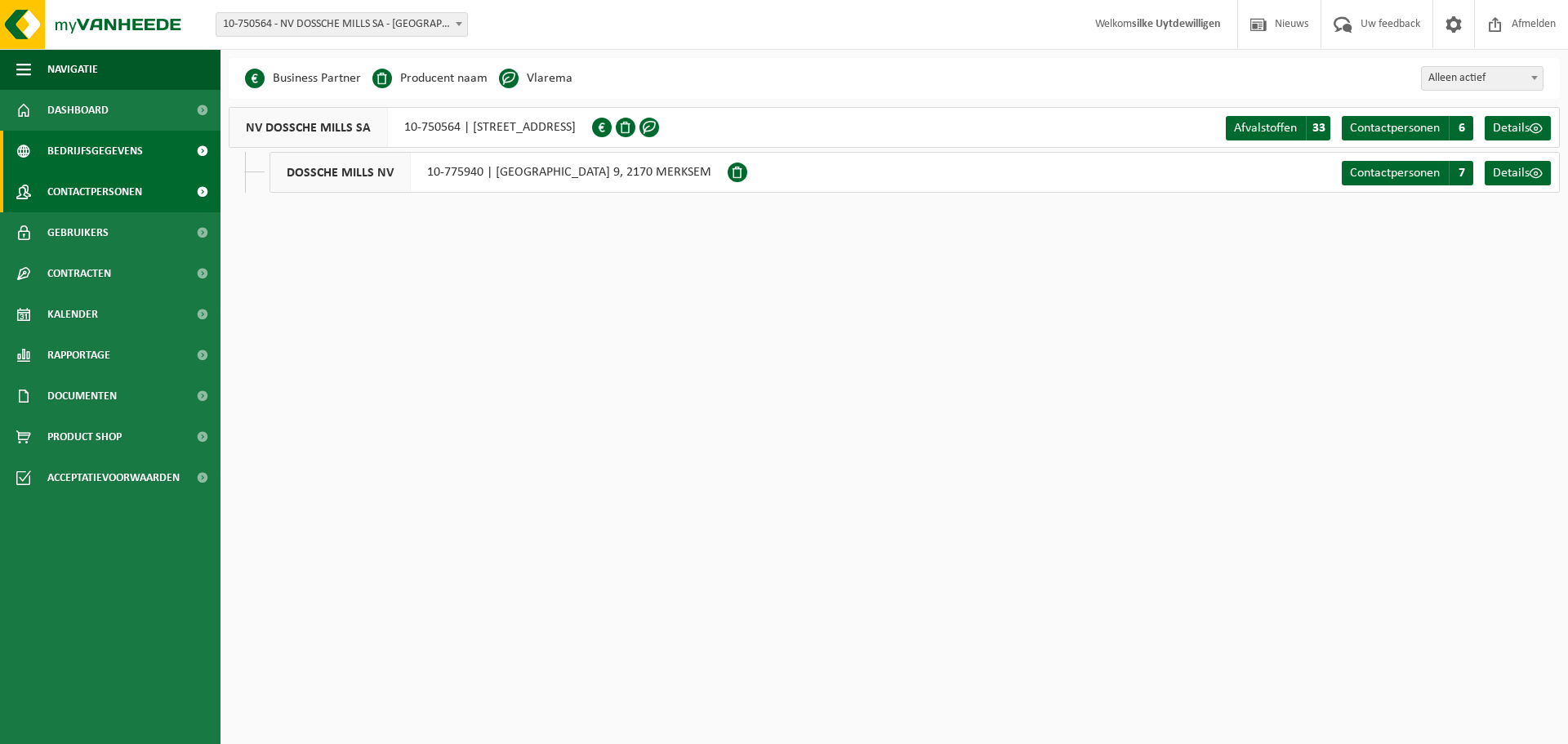
click at [105, 187] on span "Contactpersonen" at bounding box center [94, 192] width 95 height 41
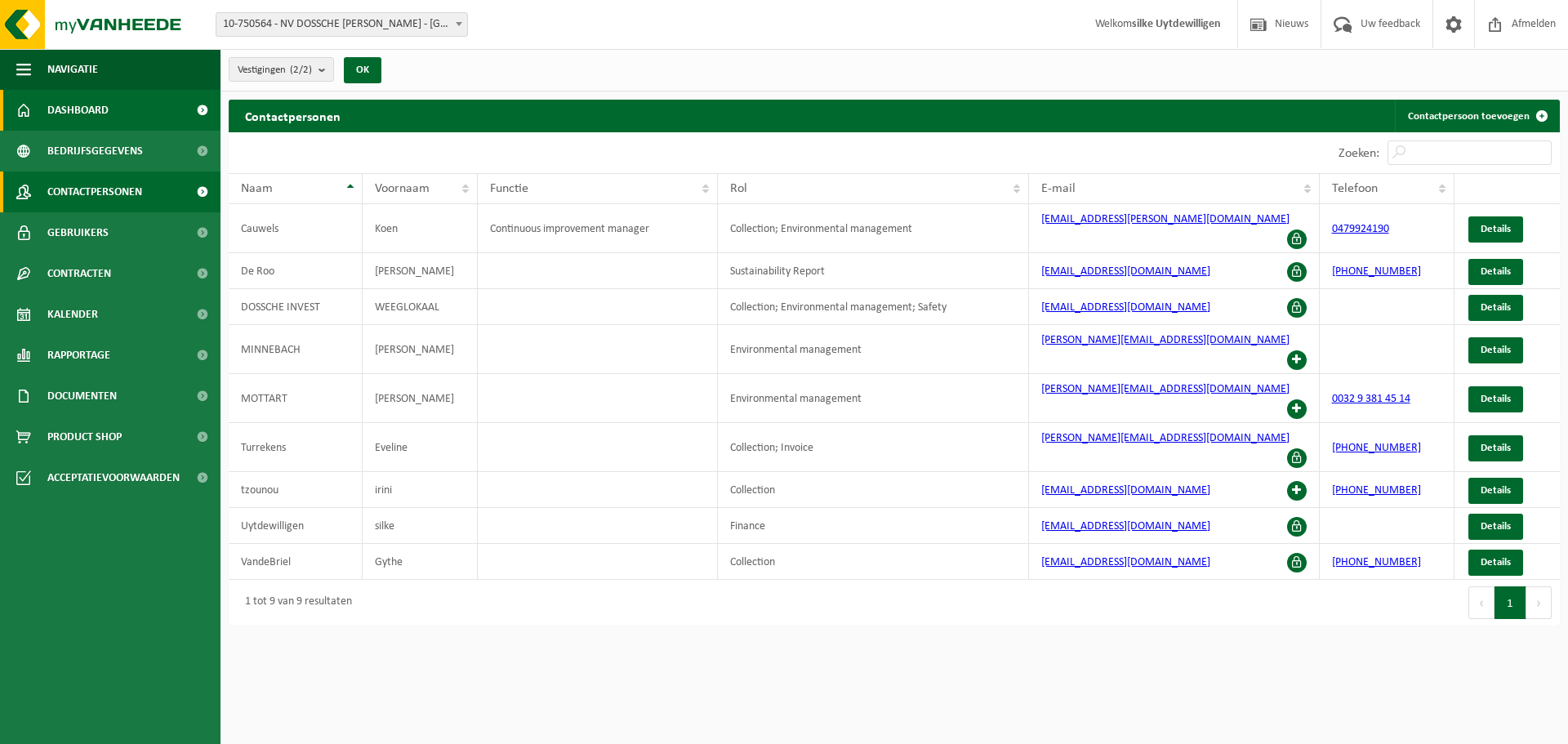
click at [109, 91] on link "Dashboard" at bounding box center [110, 110] width 221 height 41
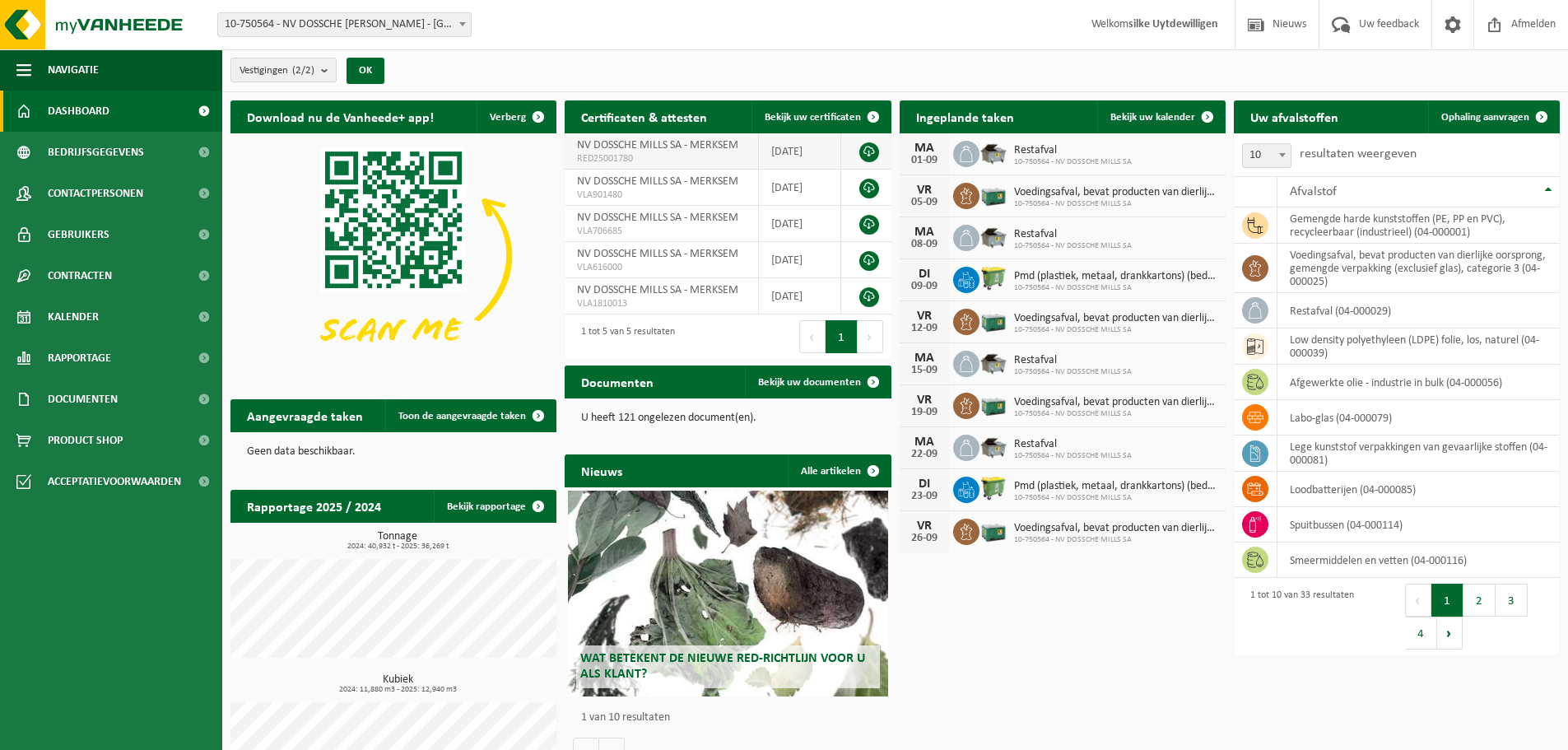
click at [635, 152] on span "RED25001780" at bounding box center [661, 159] width 169 height 14
click at [873, 150] on link at bounding box center [869, 152] width 20 height 20
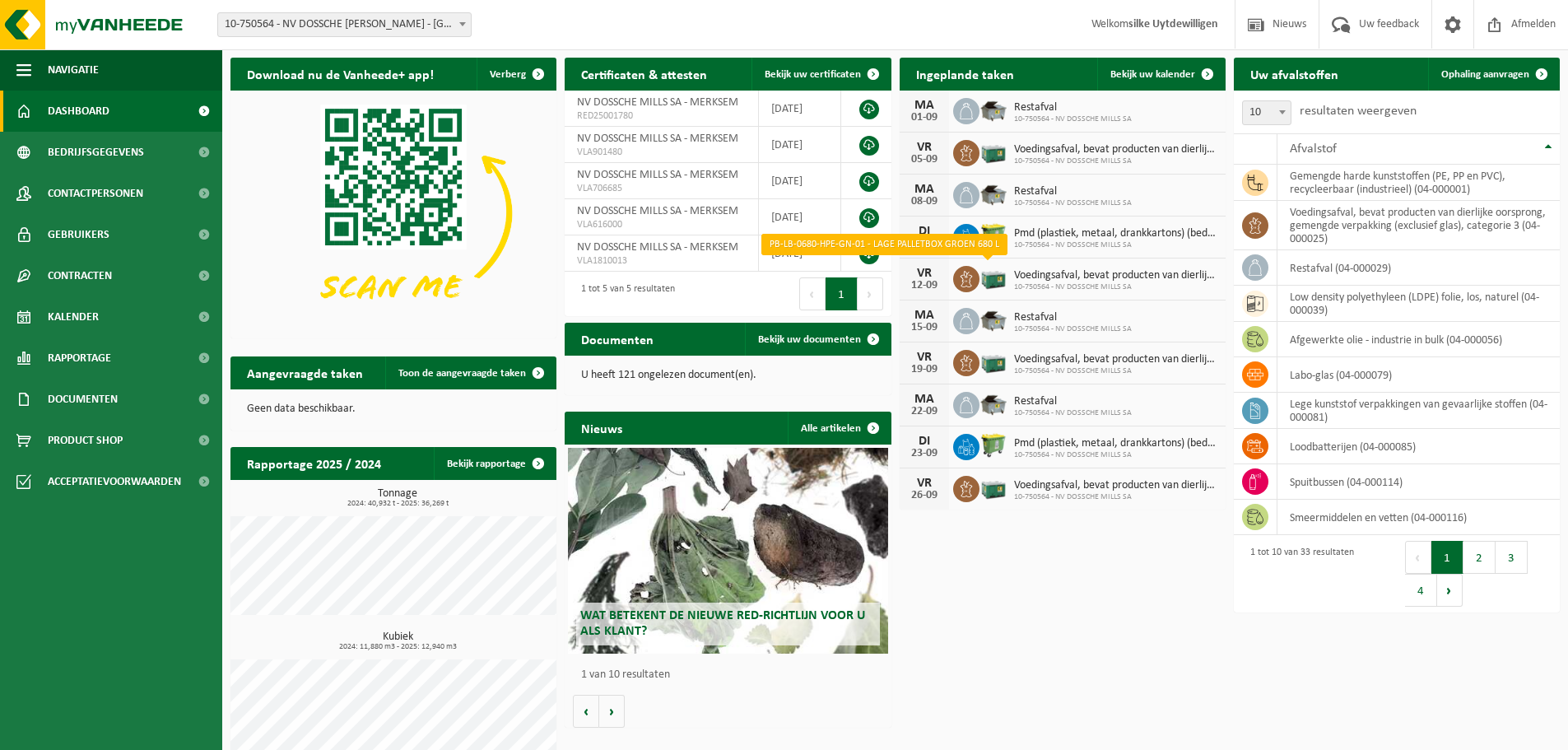
scroll to position [67, 0]
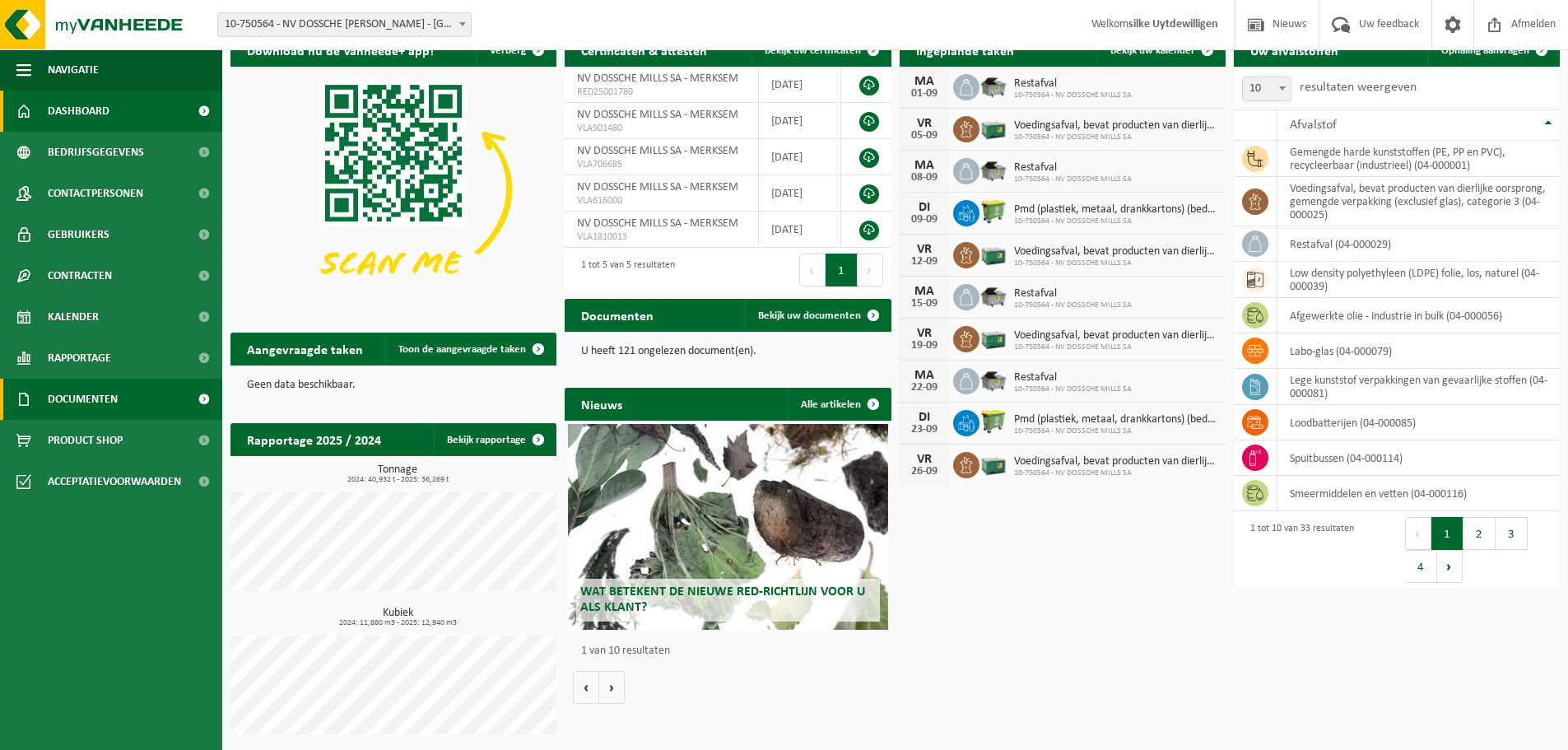
click at [71, 402] on span "Documenten" at bounding box center [82, 399] width 70 height 42
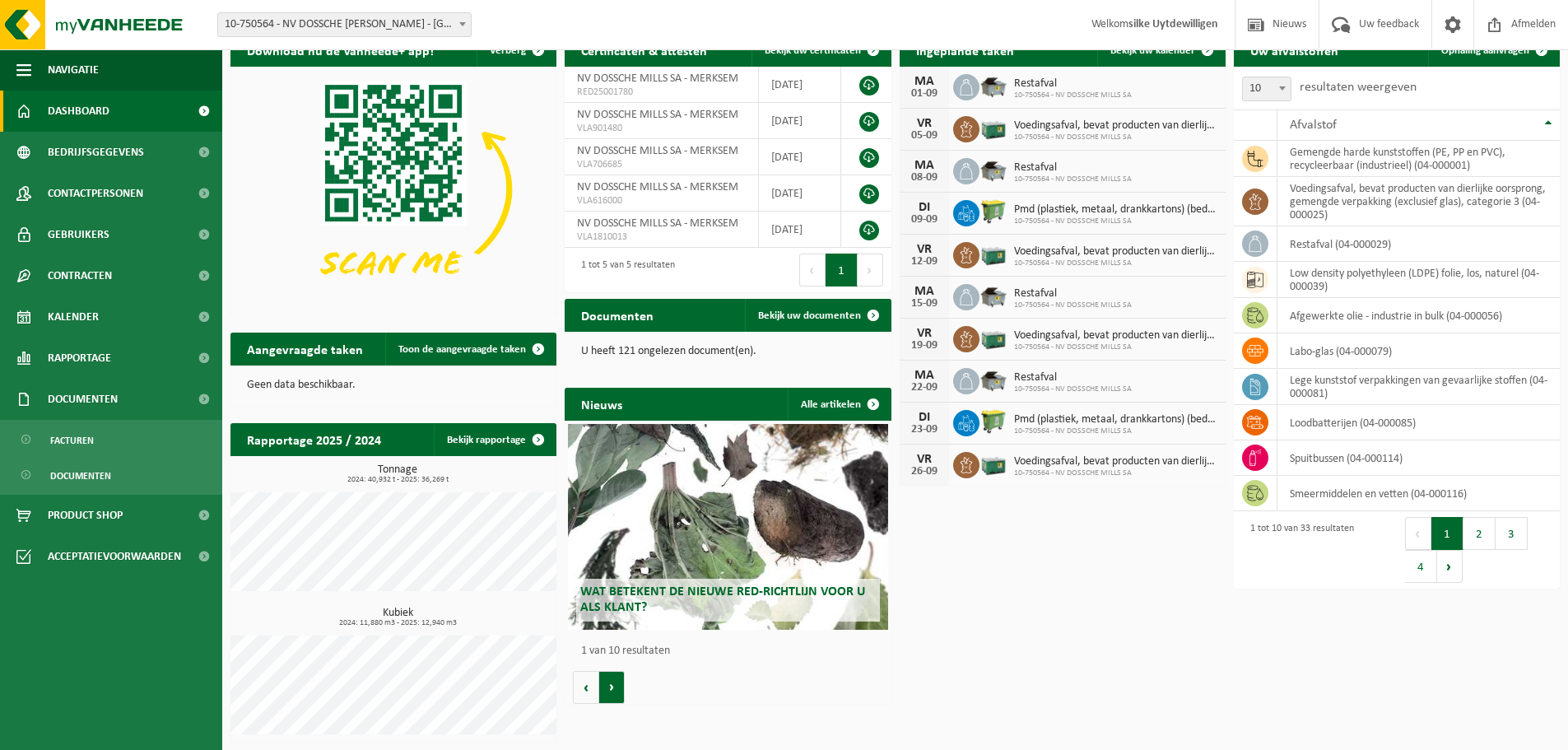
click at [608, 686] on button "Volgende" at bounding box center [612, 687] width 25 height 33
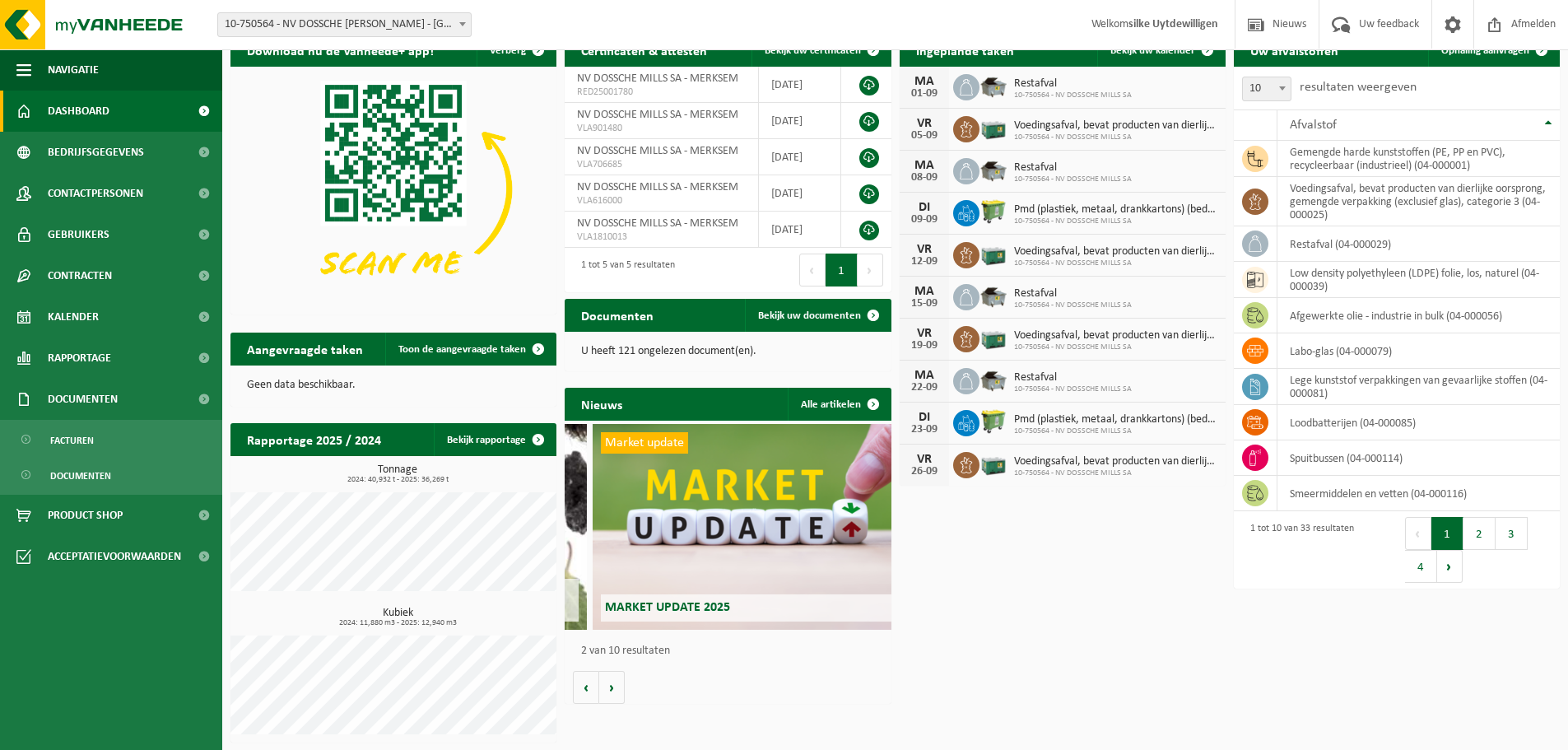
scroll to position [0, 326]
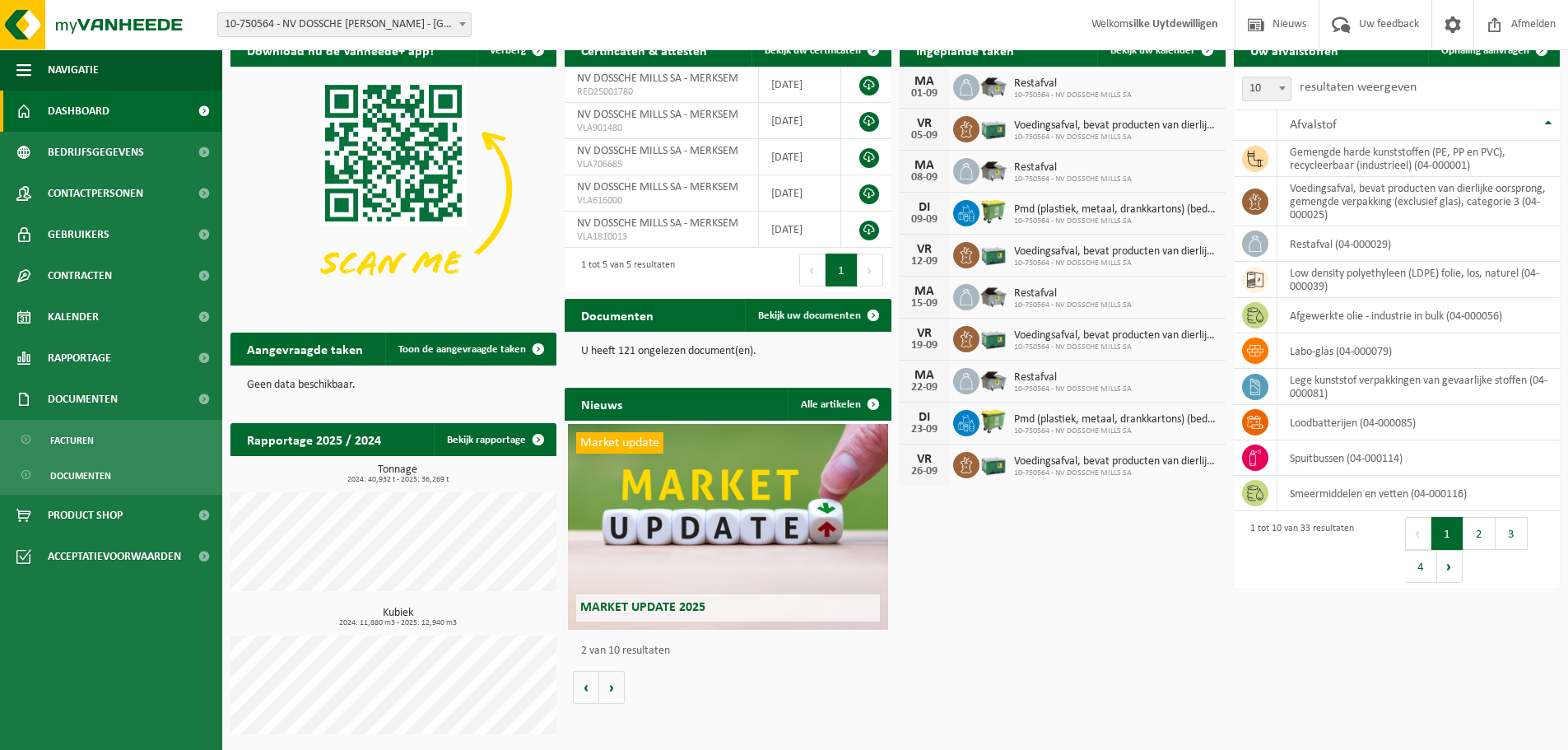
click at [627, 682] on div "Wat betekent de nieuwe RED-richtlijn voor u als klant? Market update Market upd…" at bounding box center [728, 562] width 326 height 283
click at [608, 689] on button "Volgende" at bounding box center [612, 687] width 25 height 33
click at [608, 683] on button "Volgende" at bounding box center [612, 687] width 25 height 33
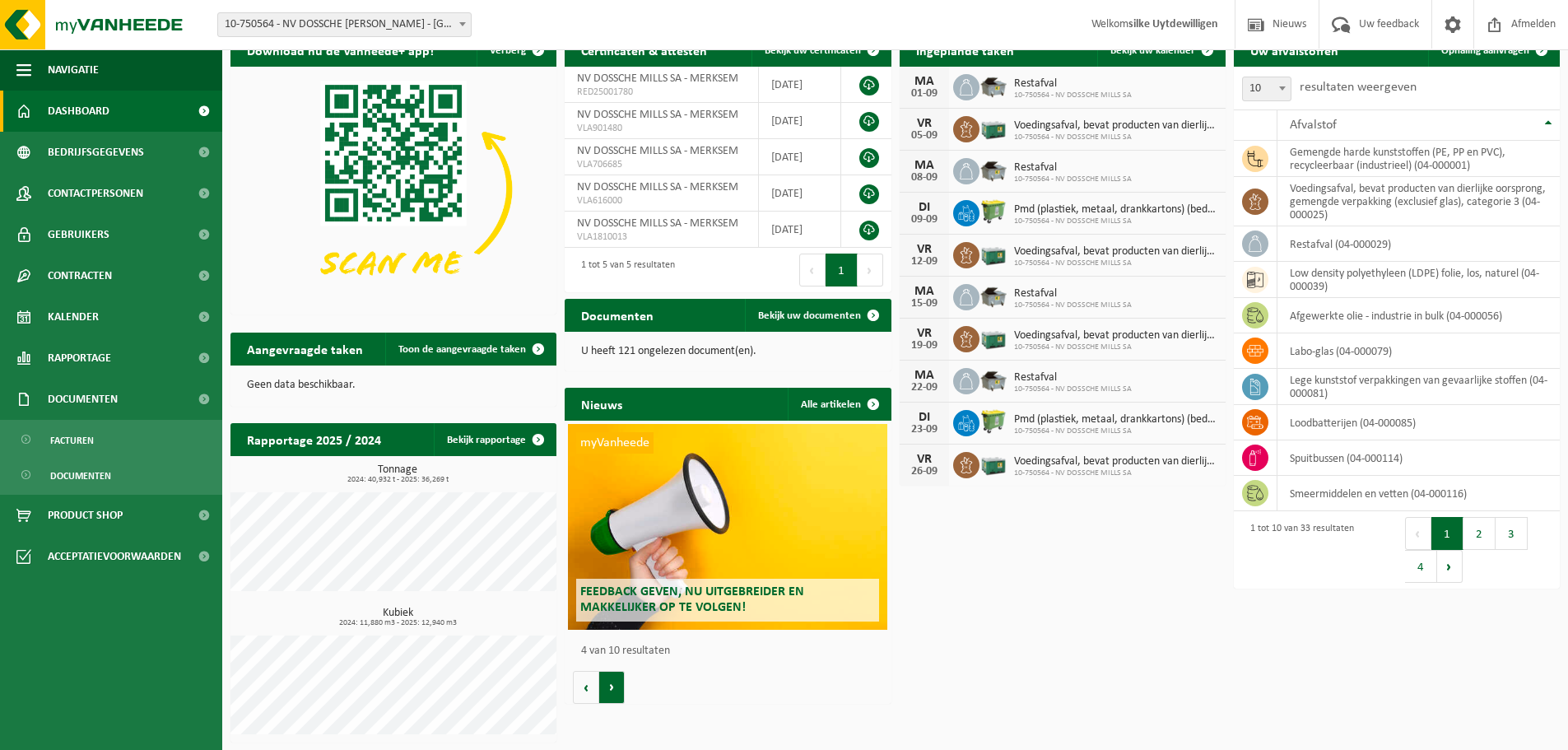
click at [608, 672] on button "Volgende" at bounding box center [612, 687] width 25 height 33
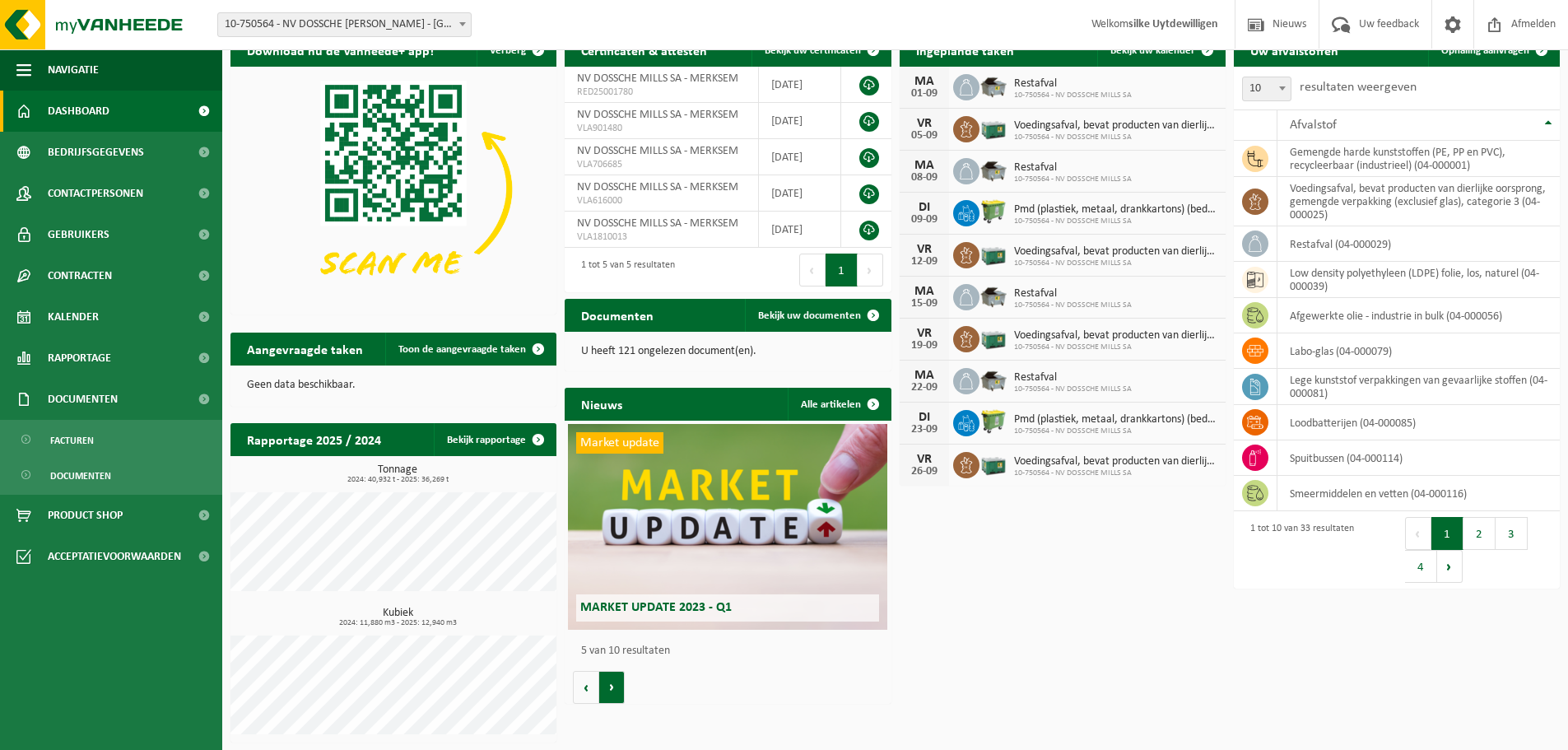
click at [624, 678] on button "Volgende" at bounding box center [612, 687] width 25 height 33
click at [624, 680] on button "Volgende" at bounding box center [612, 687] width 25 height 33
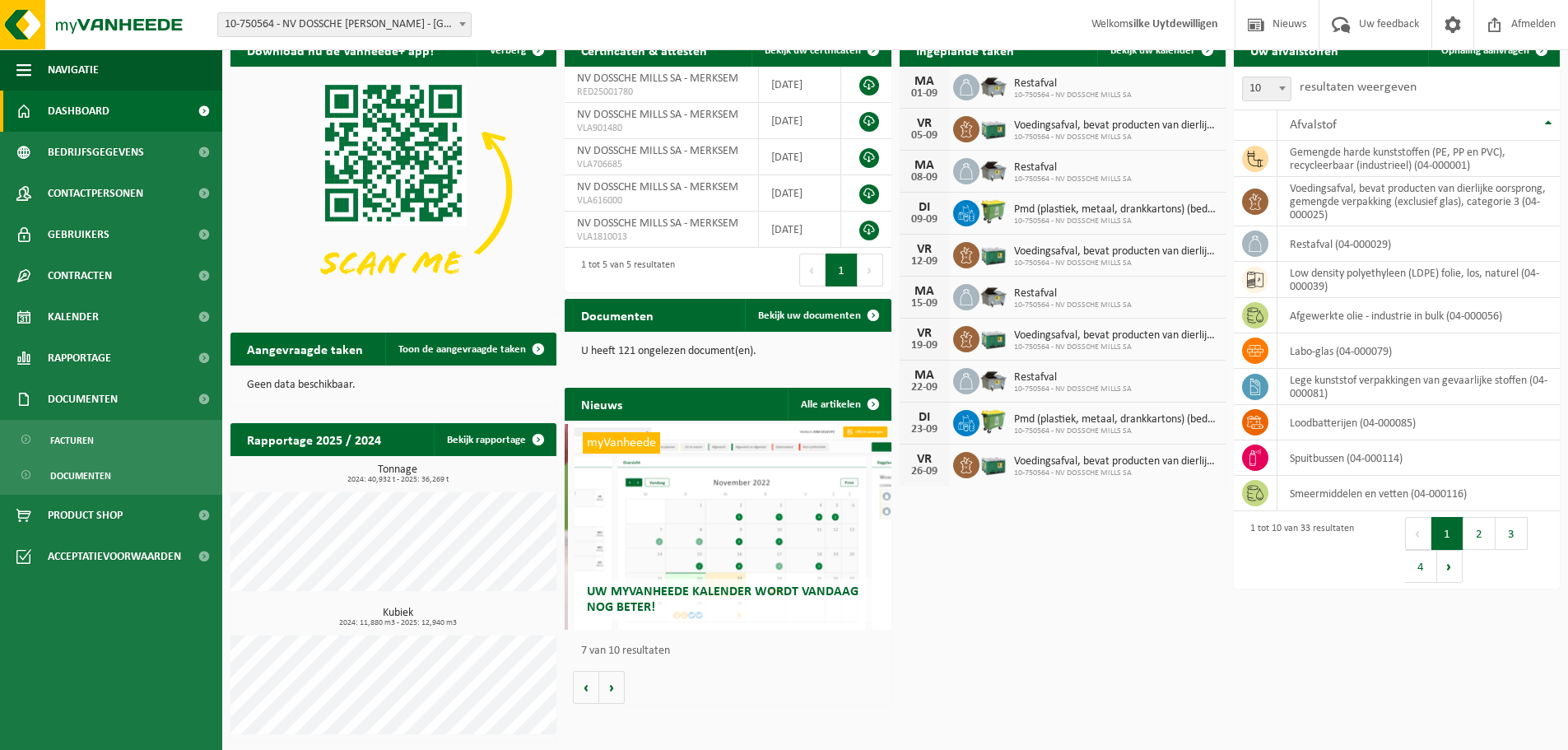
scroll to position [0, 1957]
click at [613, 698] on button "Volgende" at bounding box center [612, 687] width 25 height 33
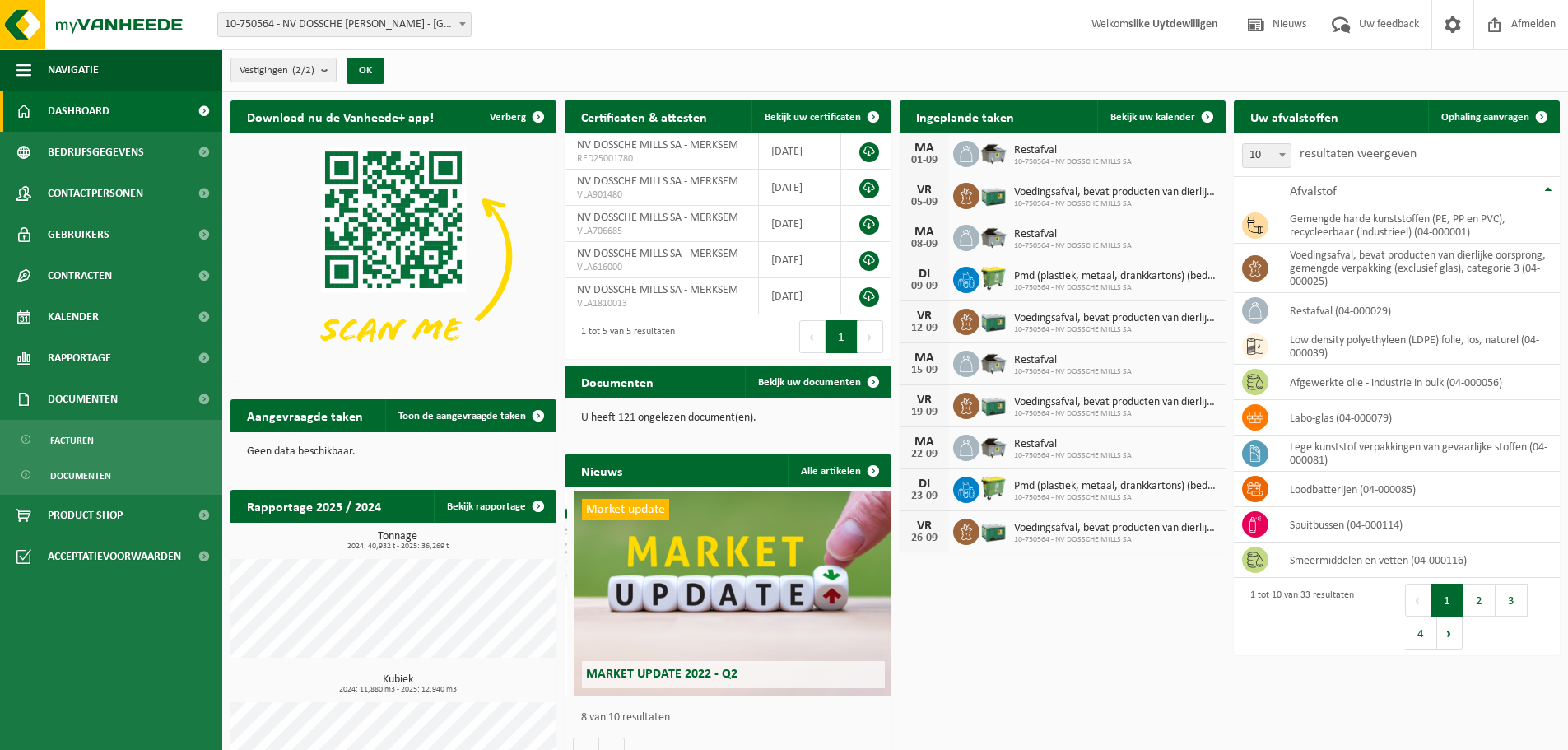
scroll to position [0, 2283]
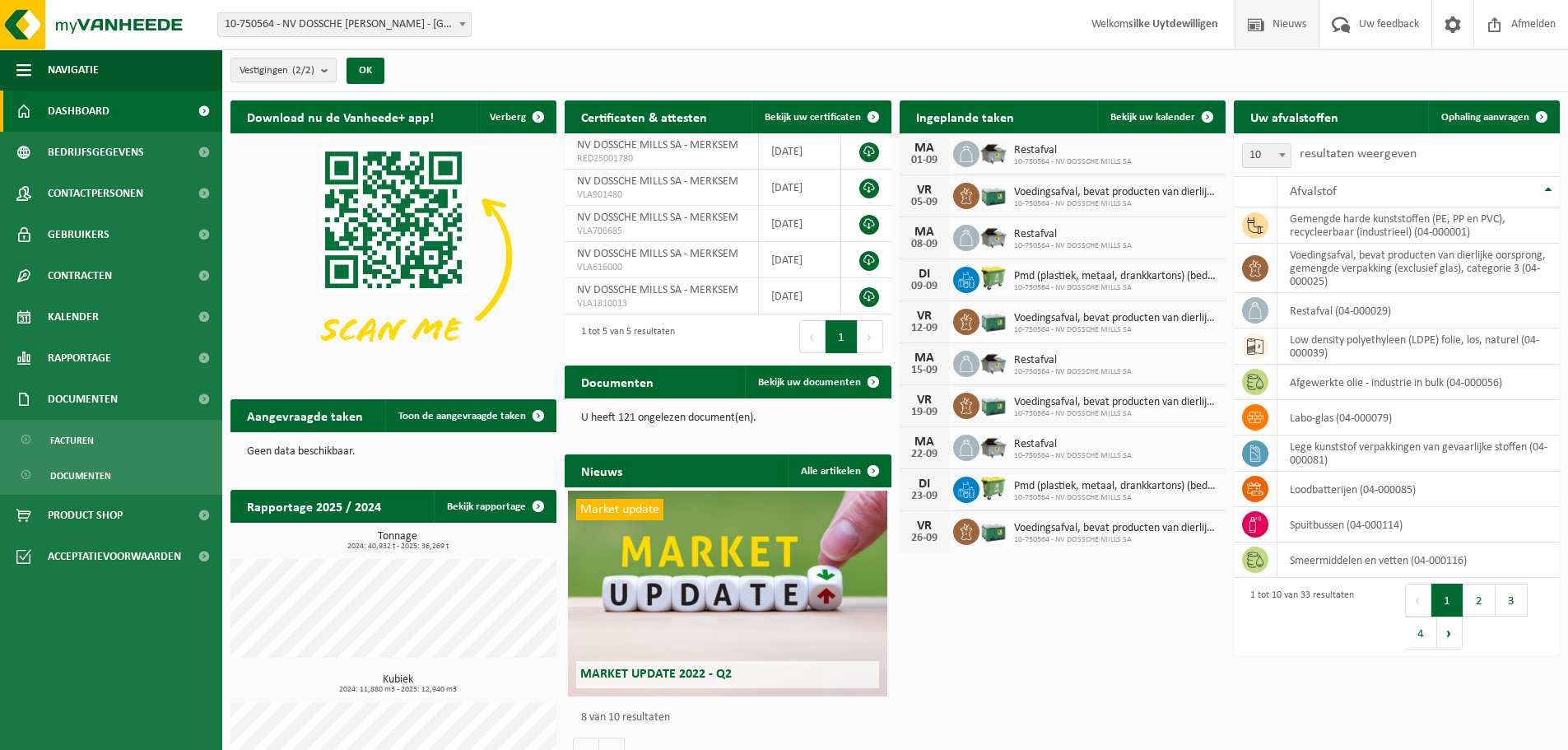
click at [1279, 24] on span "Nieuws" at bounding box center [1289, 24] width 42 height 48
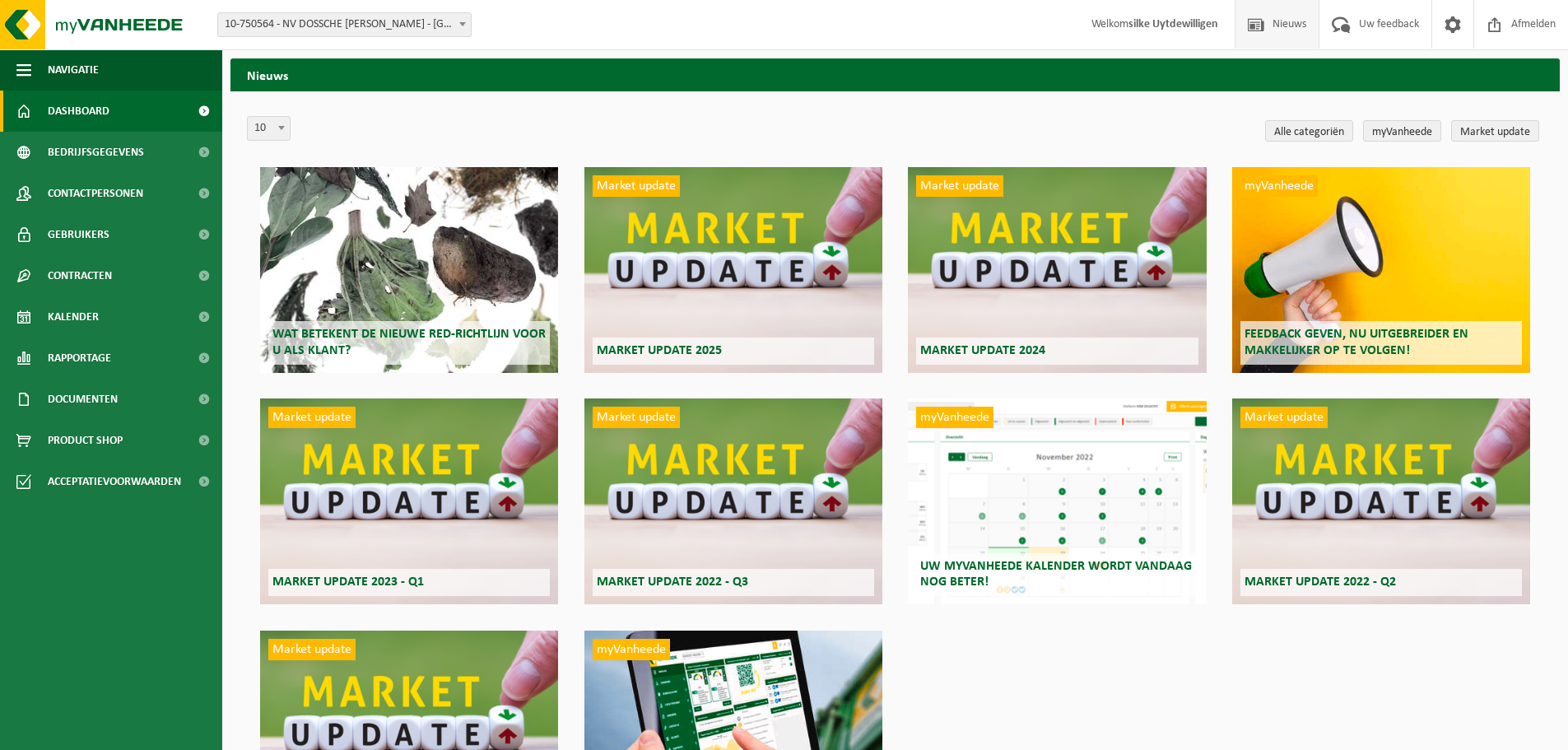
click at [118, 111] on link "Dashboard" at bounding box center [111, 111] width 222 height 42
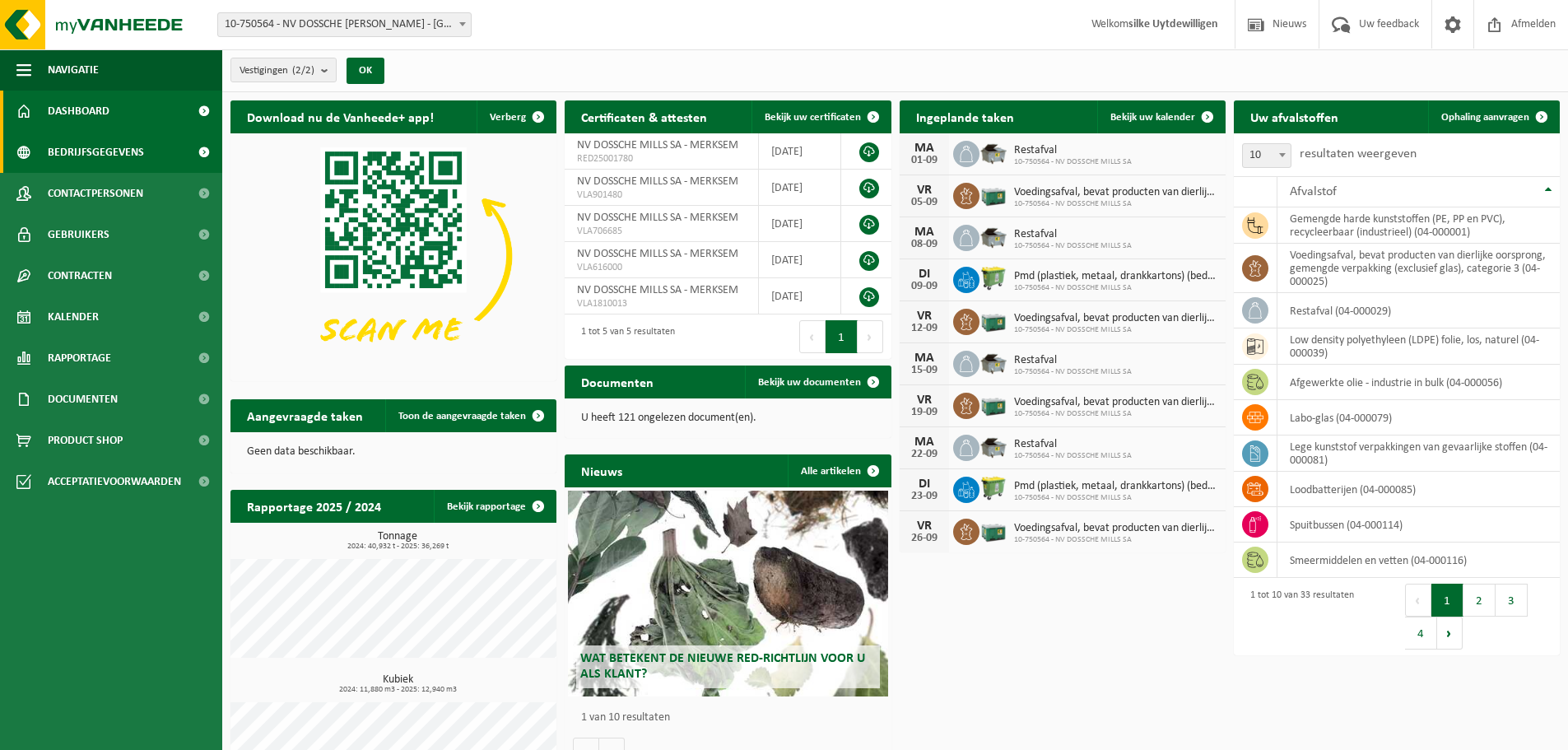
click at [92, 159] on span "Bedrijfsgegevens" at bounding box center [96, 152] width 97 height 42
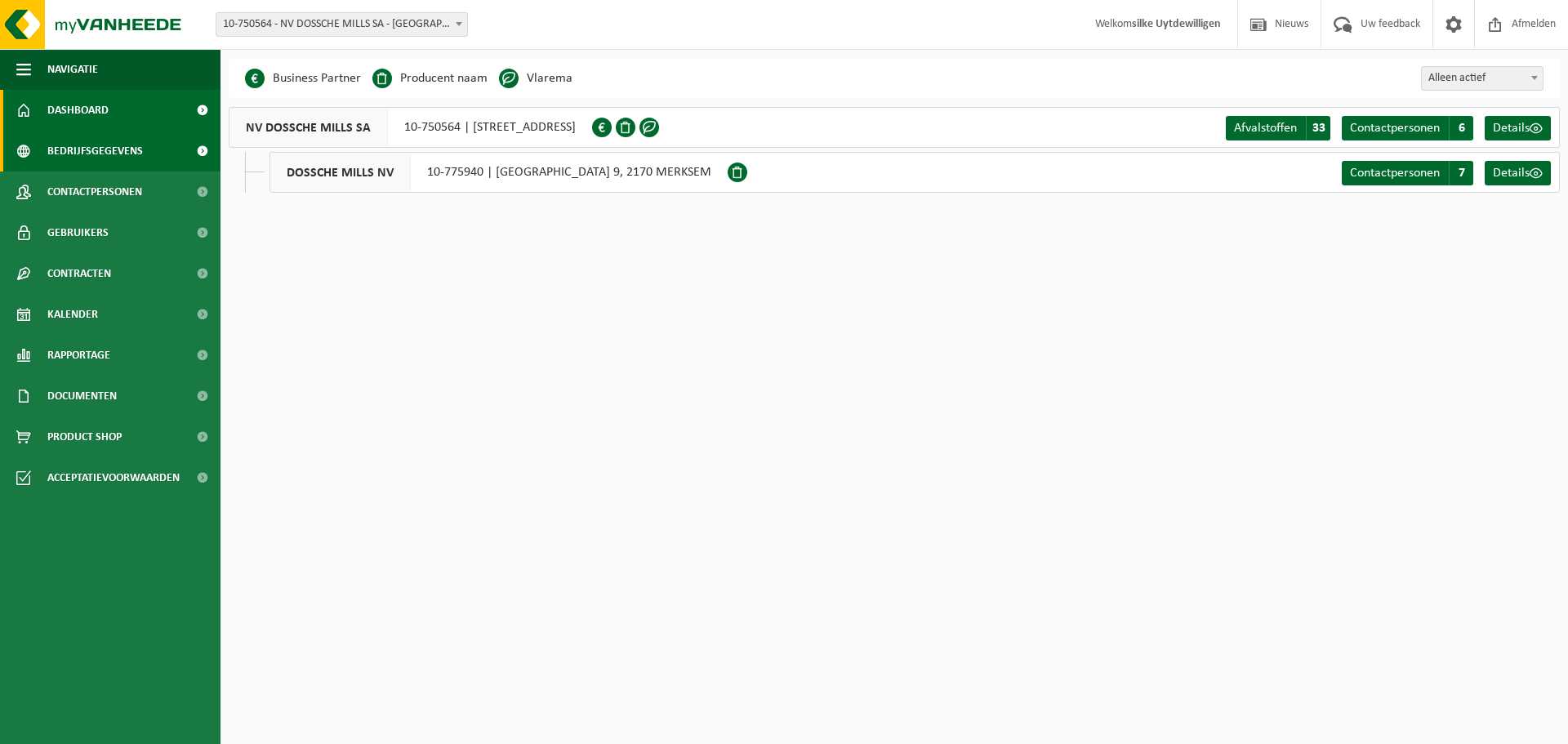
click at [104, 114] on span "Dashboard" at bounding box center [77, 110] width 61 height 41
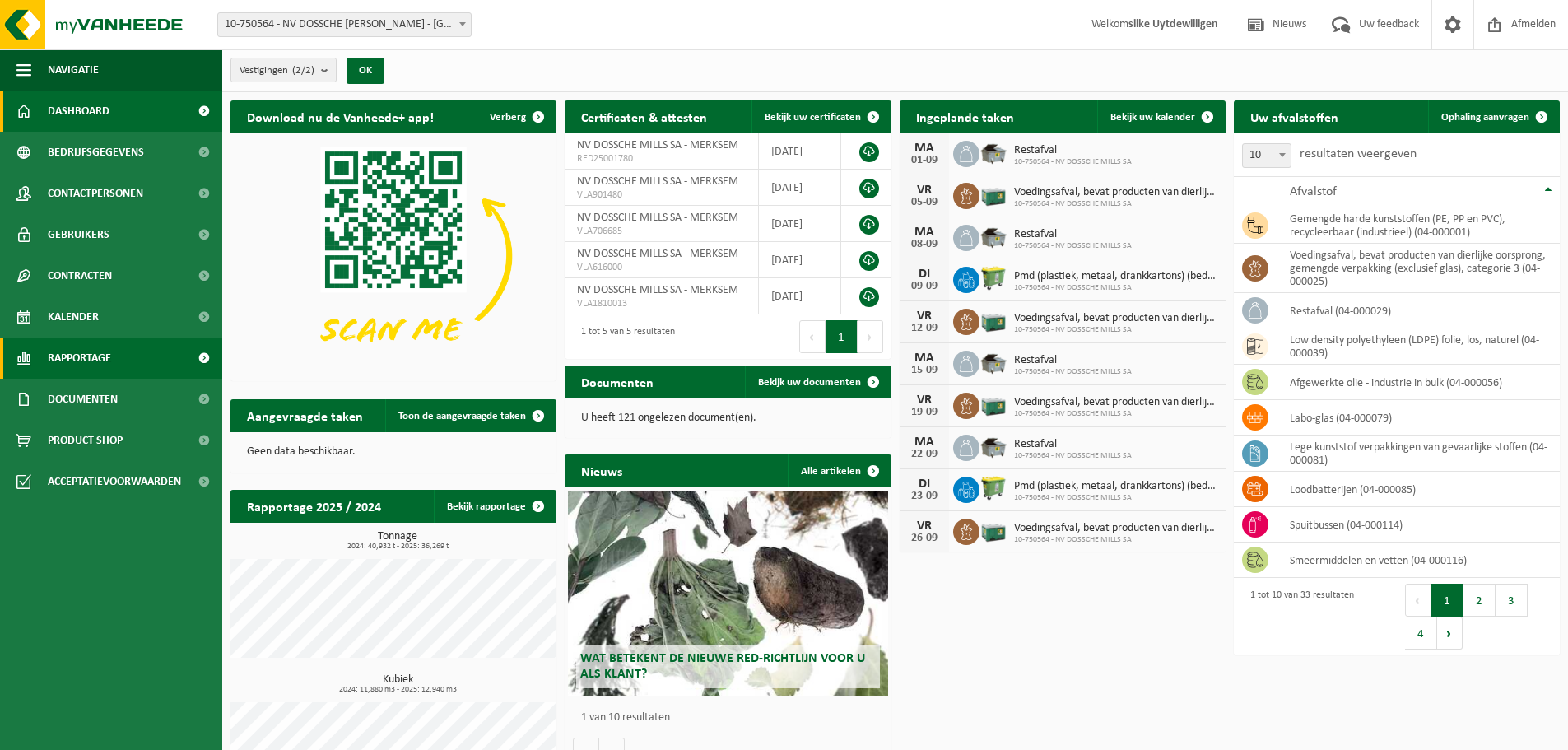
click at [84, 360] on span "Rapportage" at bounding box center [79, 358] width 64 height 42
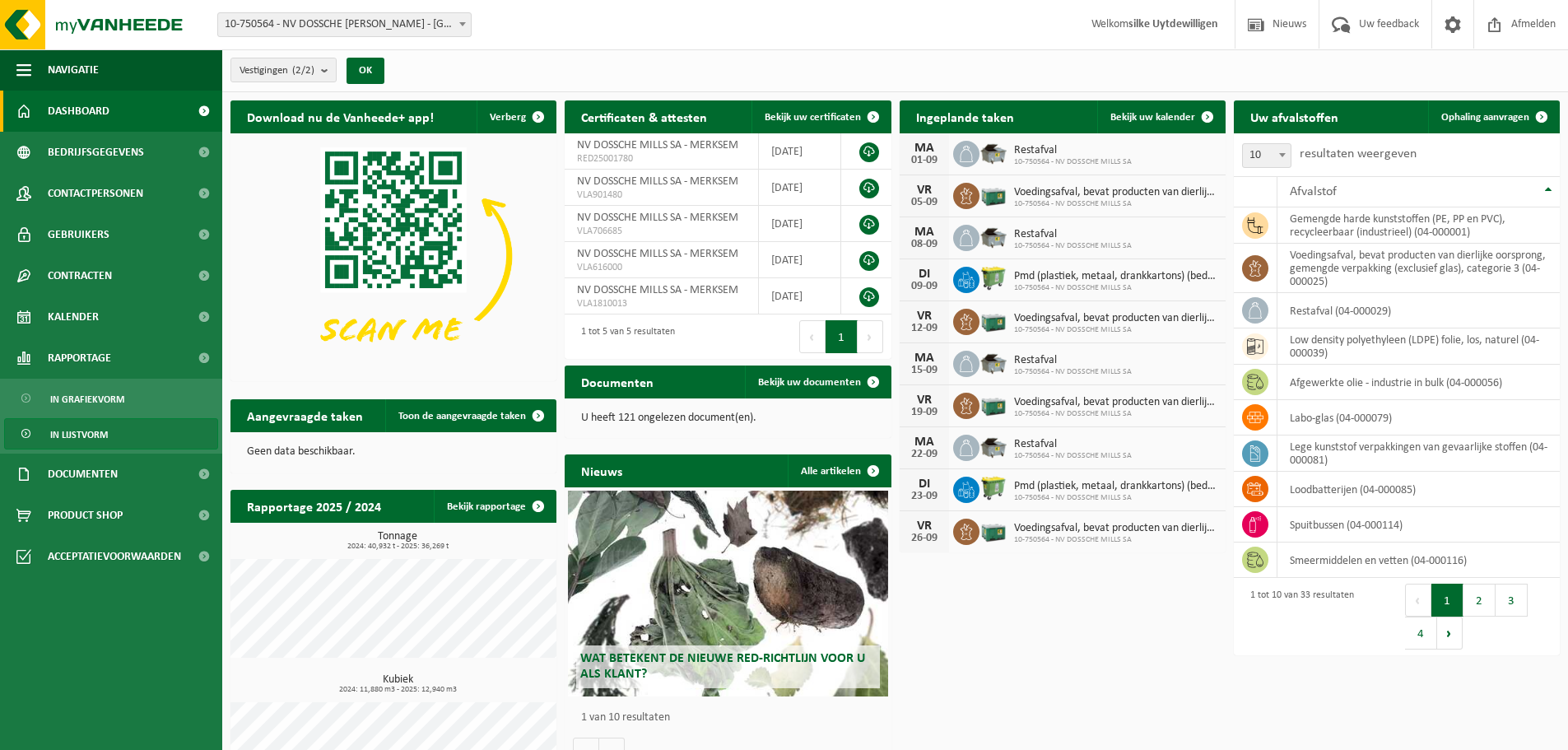
click at [47, 429] on link "In lijstvorm" at bounding box center [111, 434] width 214 height 31
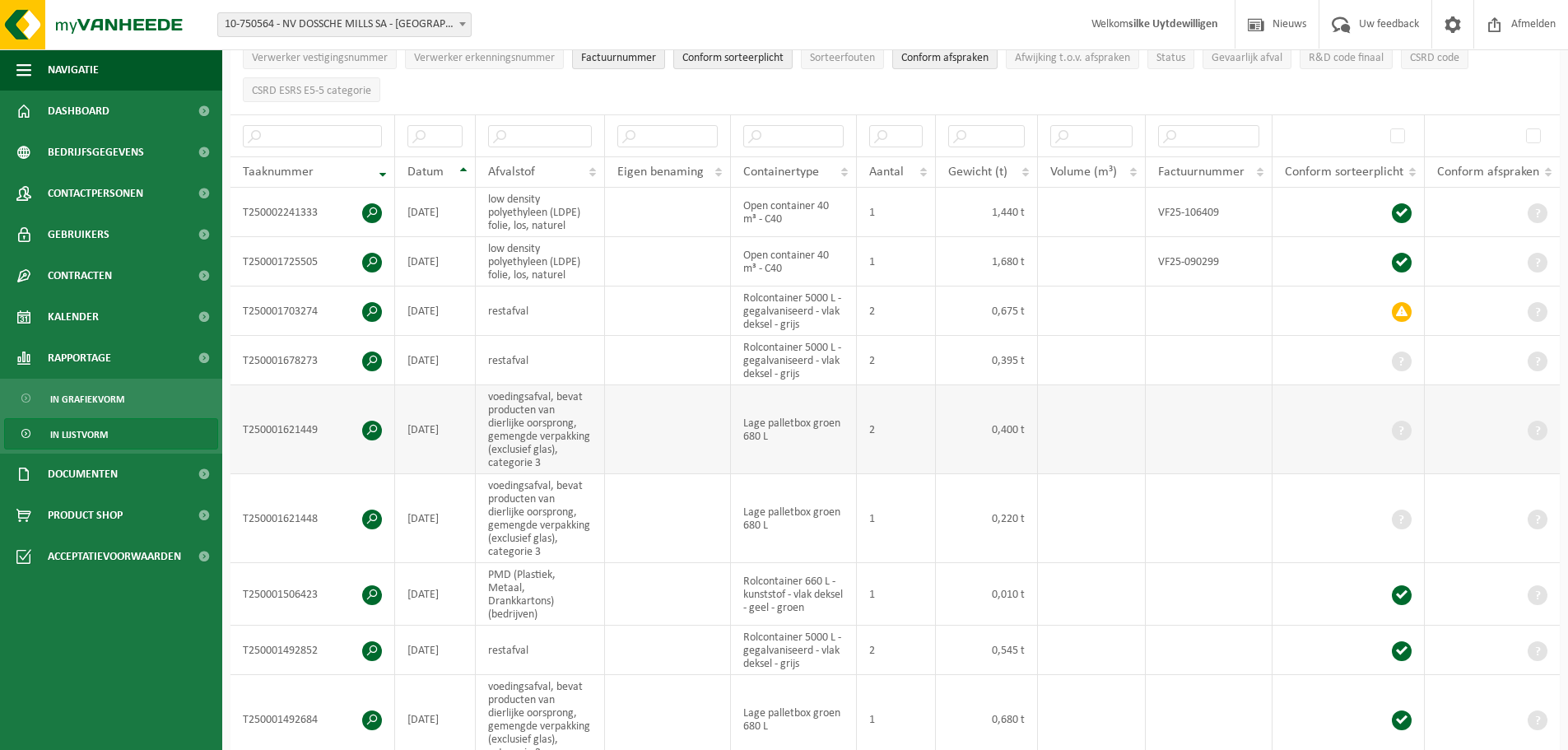
scroll to position [247, 0]
click at [374, 420] on span at bounding box center [372, 427] width 20 height 20
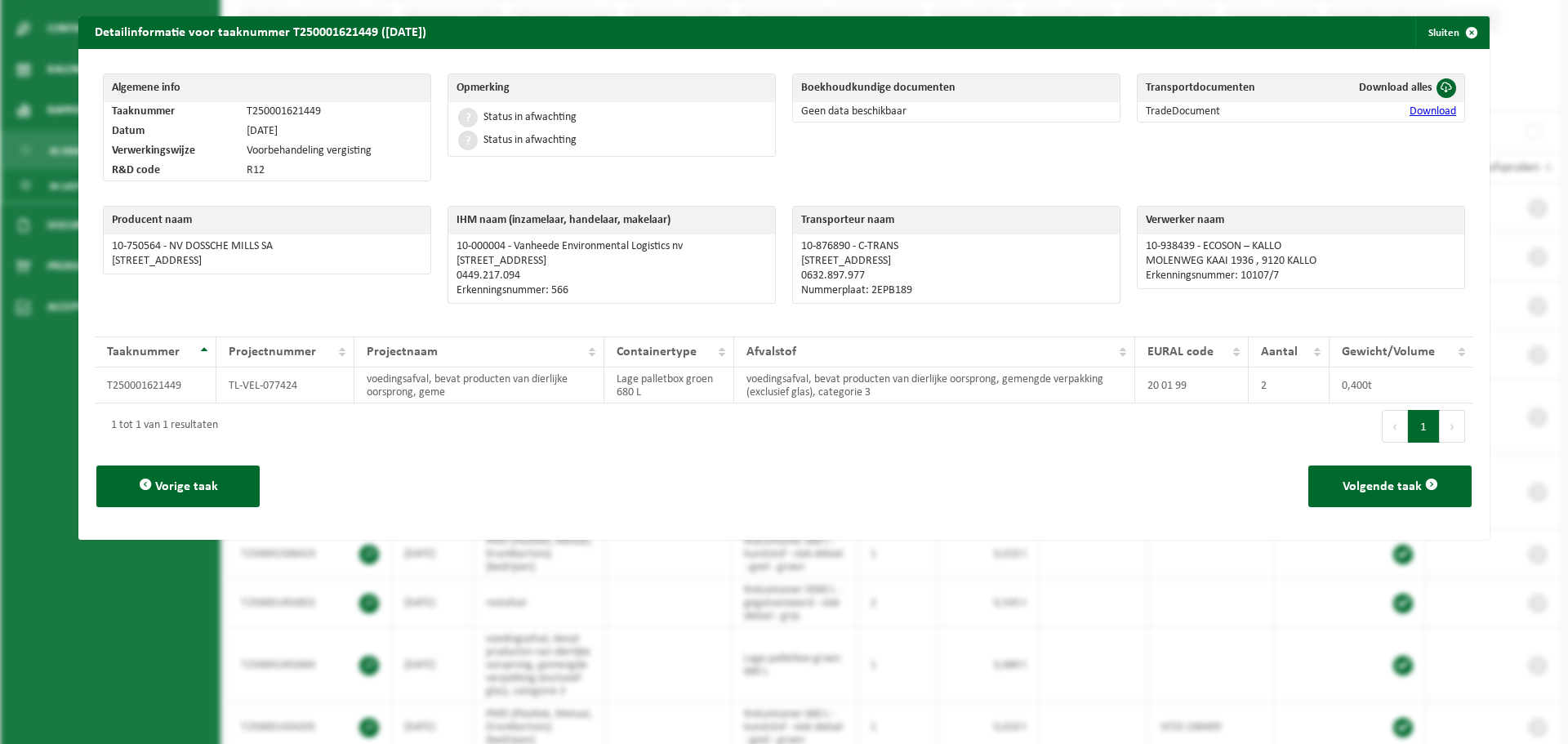
click at [372, 319] on div "Producent naam 10-750564 - NV DOSSCHE MILLS SA [STREET_ADDRESS]" at bounding box center [267, 259] width 344 height 123
click at [1455, 25] on span "button" at bounding box center [1471, 32] width 33 height 33
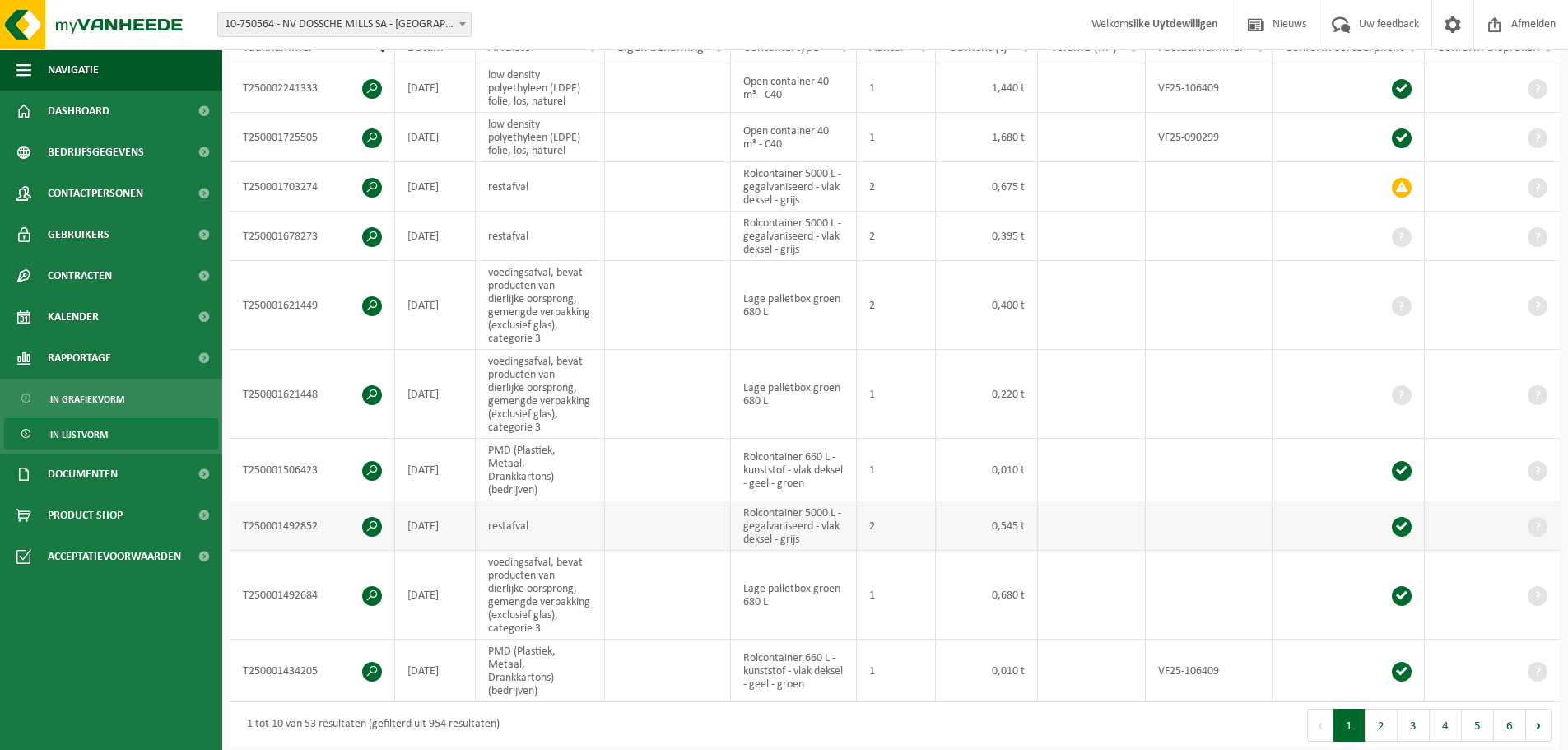
scroll to position [411, 0]
